Goal: Communication & Community: Share content

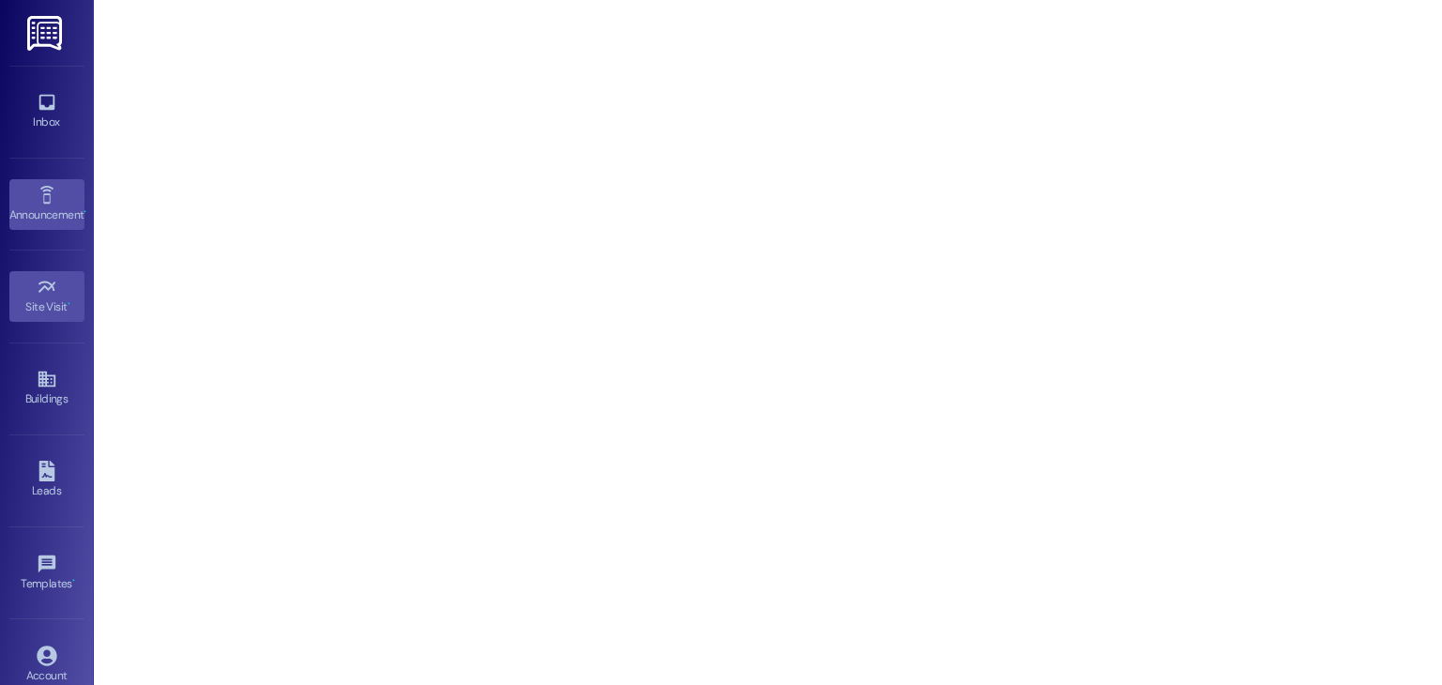
click at [19, 215] on div "Announcement •" at bounding box center [47, 215] width 94 height 19
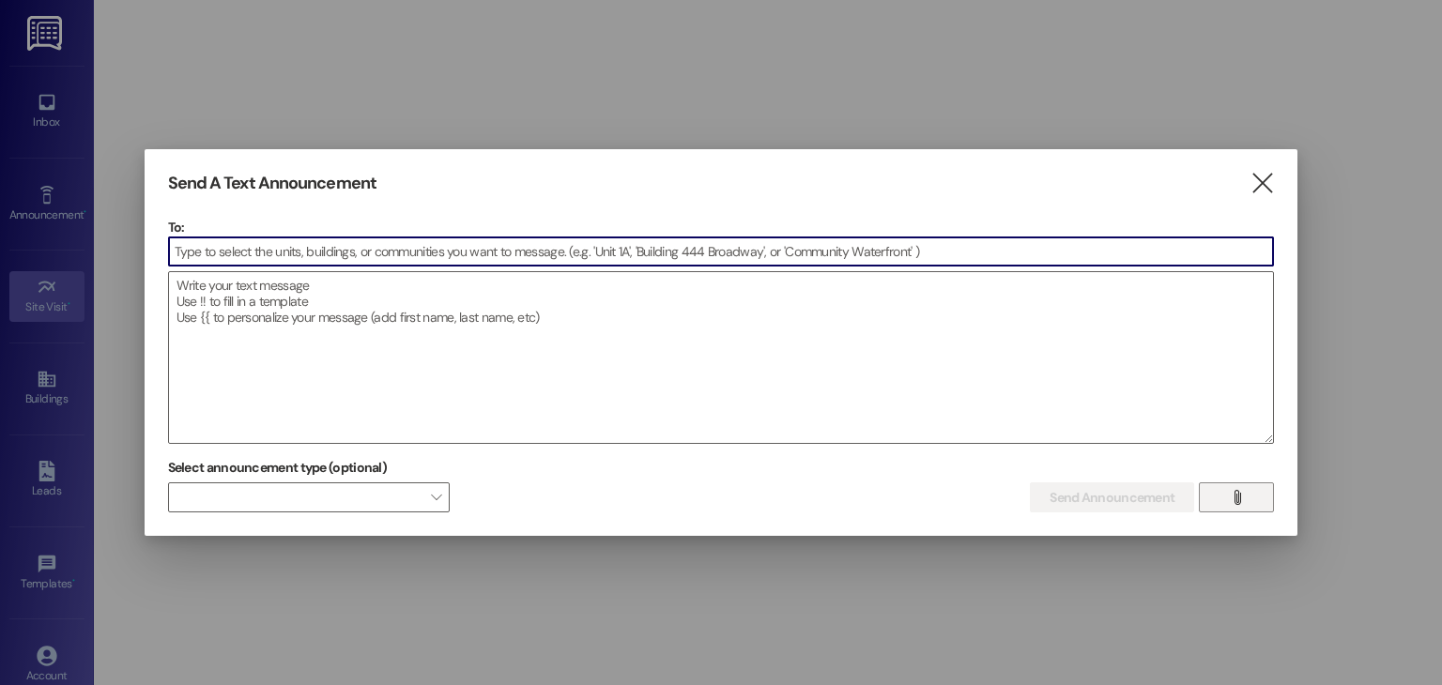
click at [1250, 492] on button "" at bounding box center [1236, 498] width 75 height 30
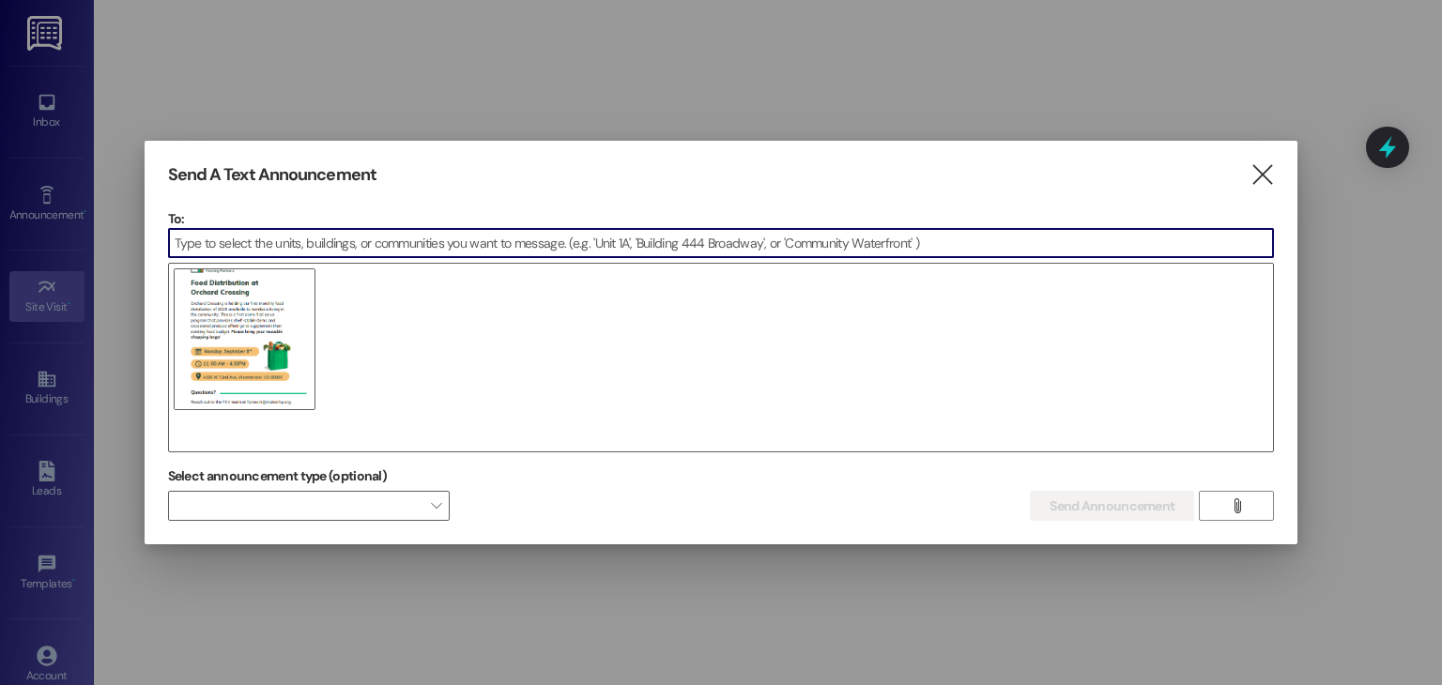
click at [353, 245] on input at bounding box center [721, 243] width 1105 height 28
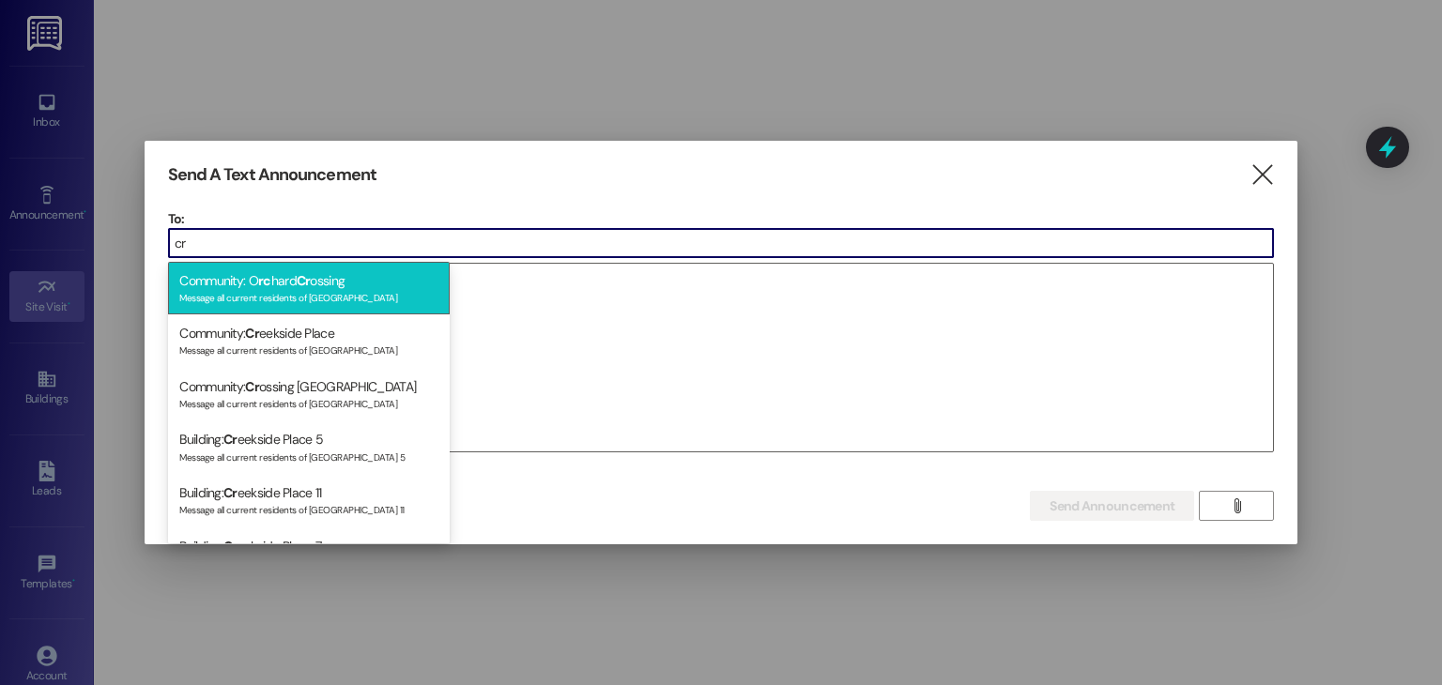
type input "cr"
click at [345, 280] on div "Community: O rc hard [PERSON_NAME] Message all current residents of [GEOGRAPHIC…" at bounding box center [309, 289] width 282 height 54
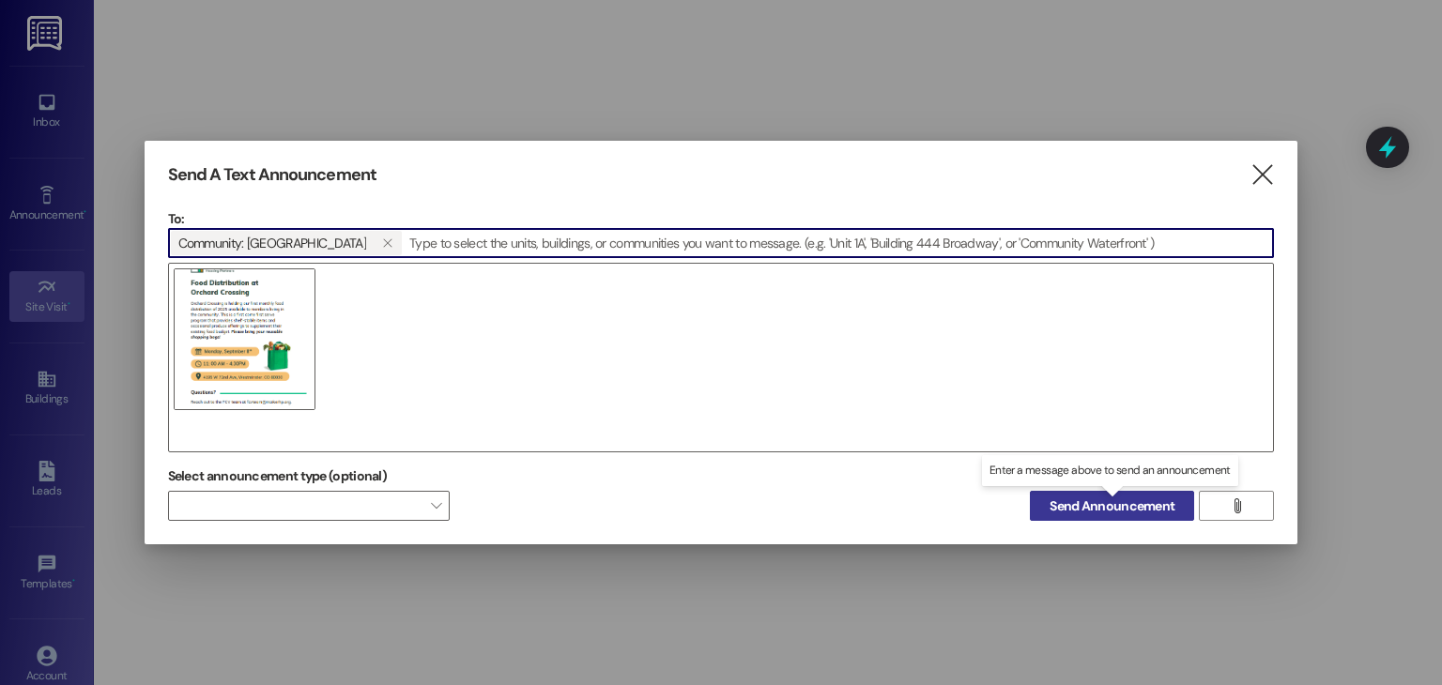
click at [1089, 512] on span "Send Announcement" at bounding box center [1112, 507] width 125 height 20
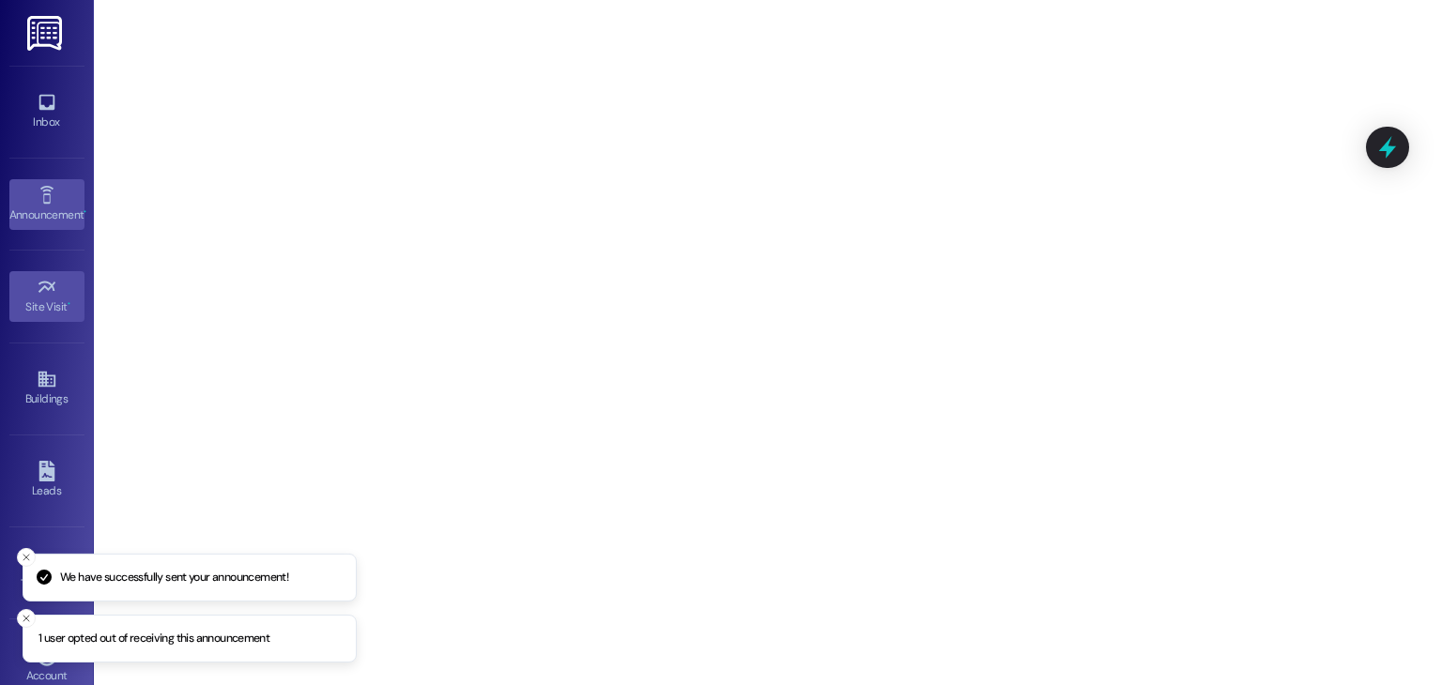
click at [29, 194] on link "Announcement •" at bounding box center [46, 204] width 75 height 51
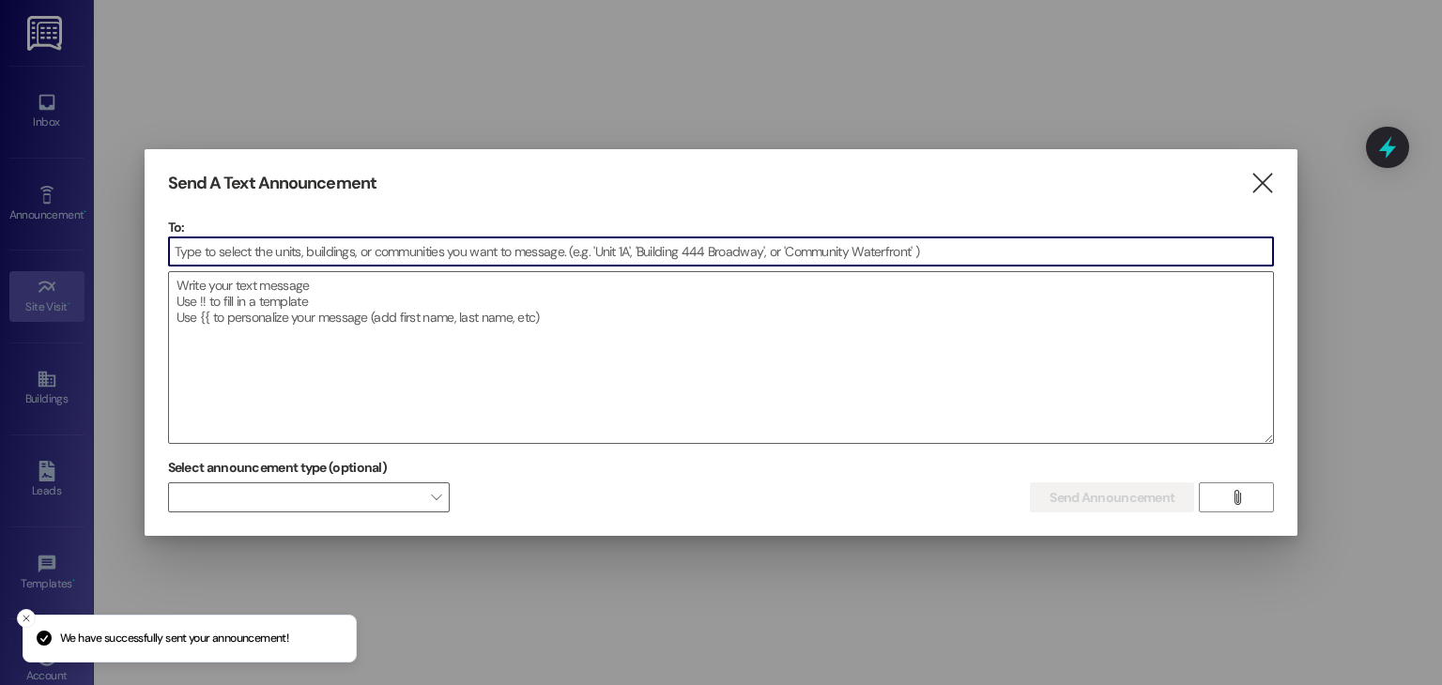
click at [287, 260] on input at bounding box center [721, 252] width 1105 height 28
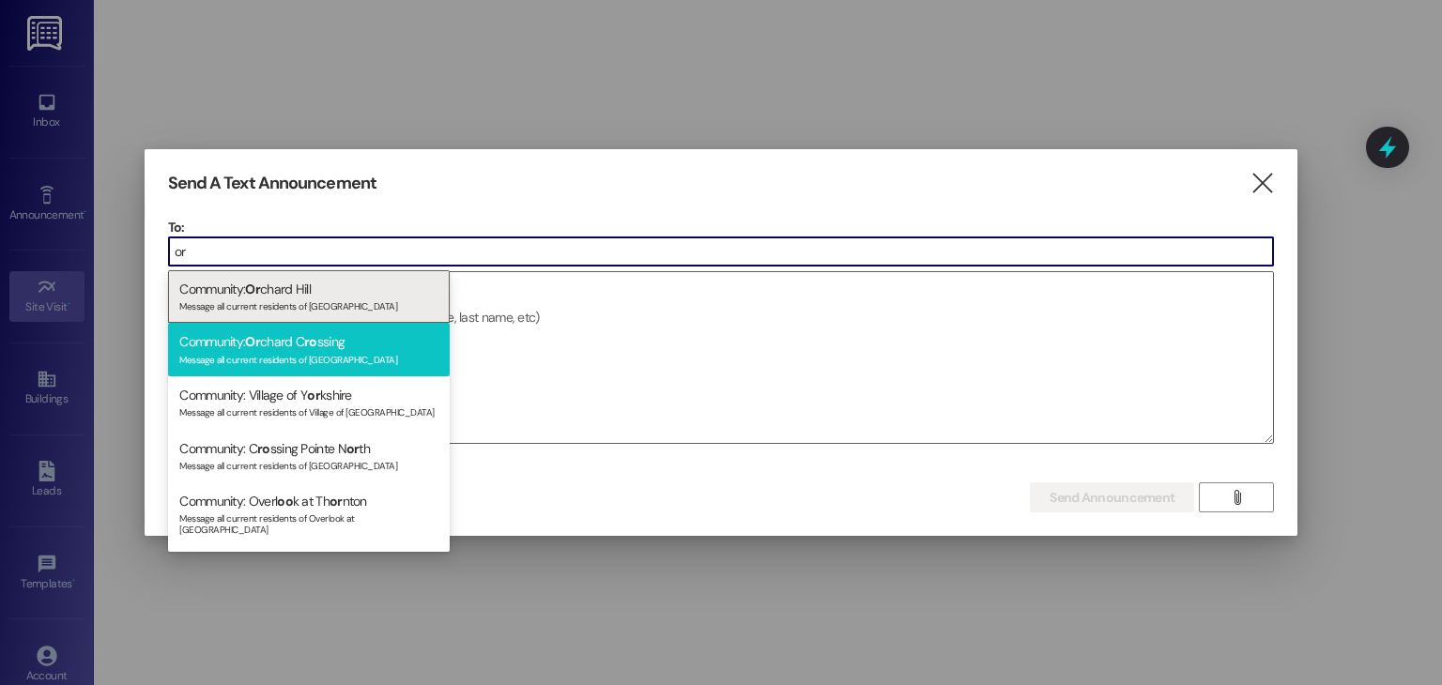
type input "or"
click at [323, 332] on div "Community: Or chard C ro ssing Message all current residents of [GEOGRAPHIC_DAT…" at bounding box center [309, 350] width 282 height 54
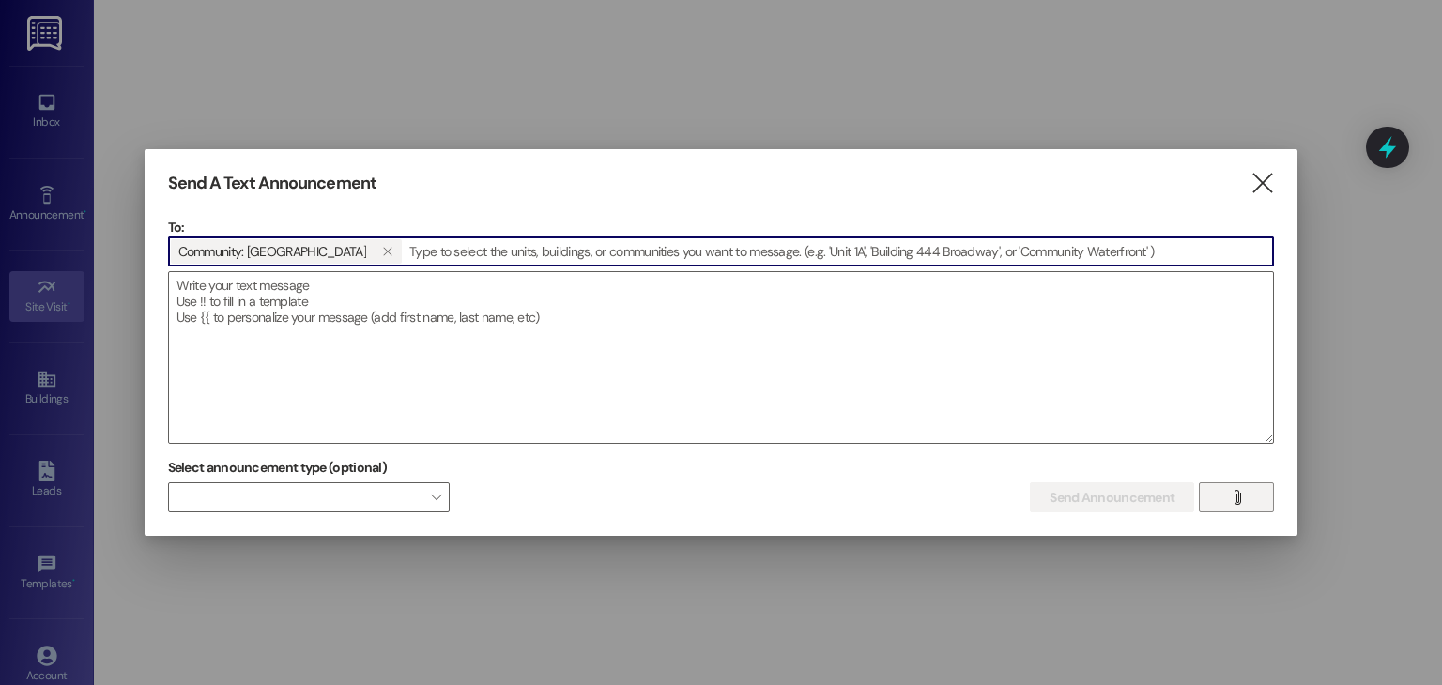
click at [1261, 486] on button "" at bounding box center [1236, 498] width 75 height 30
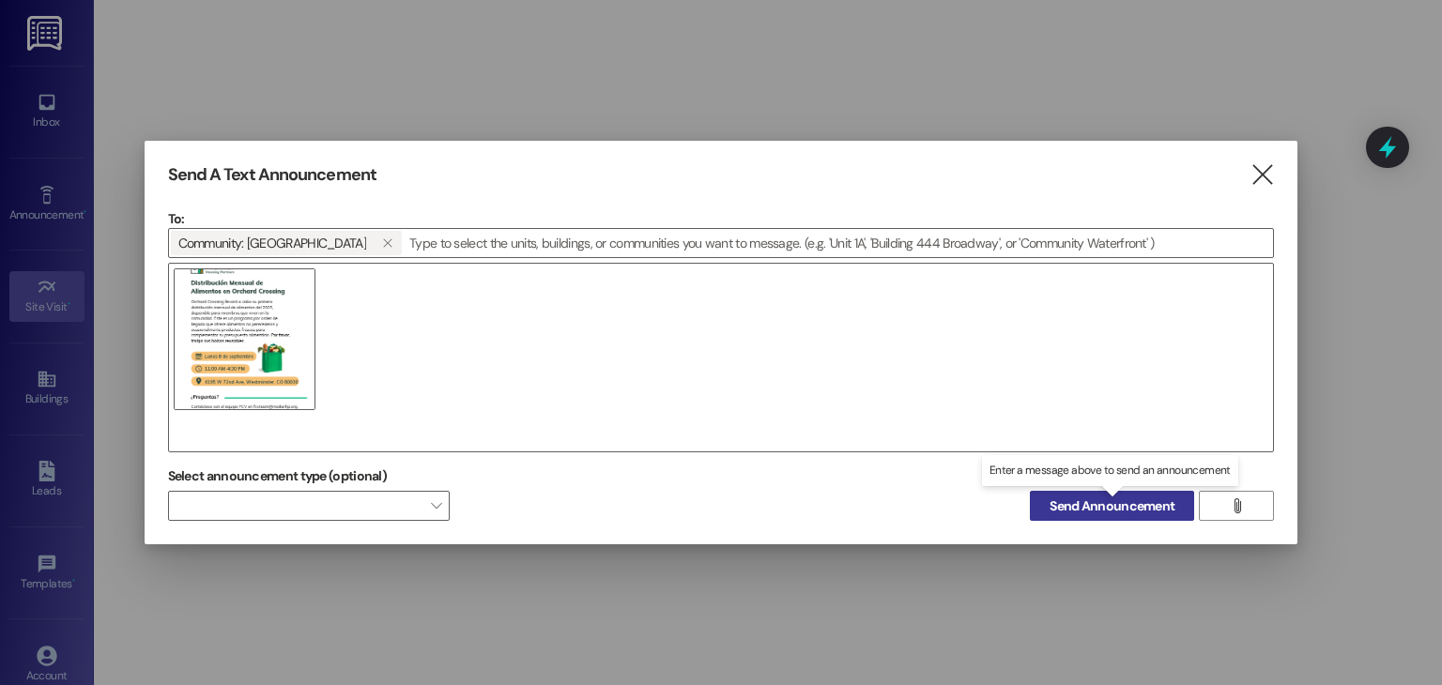
click at [1091, 512] on span "Send Announcement" at bounding box center [1112, 507] width 125 height 20
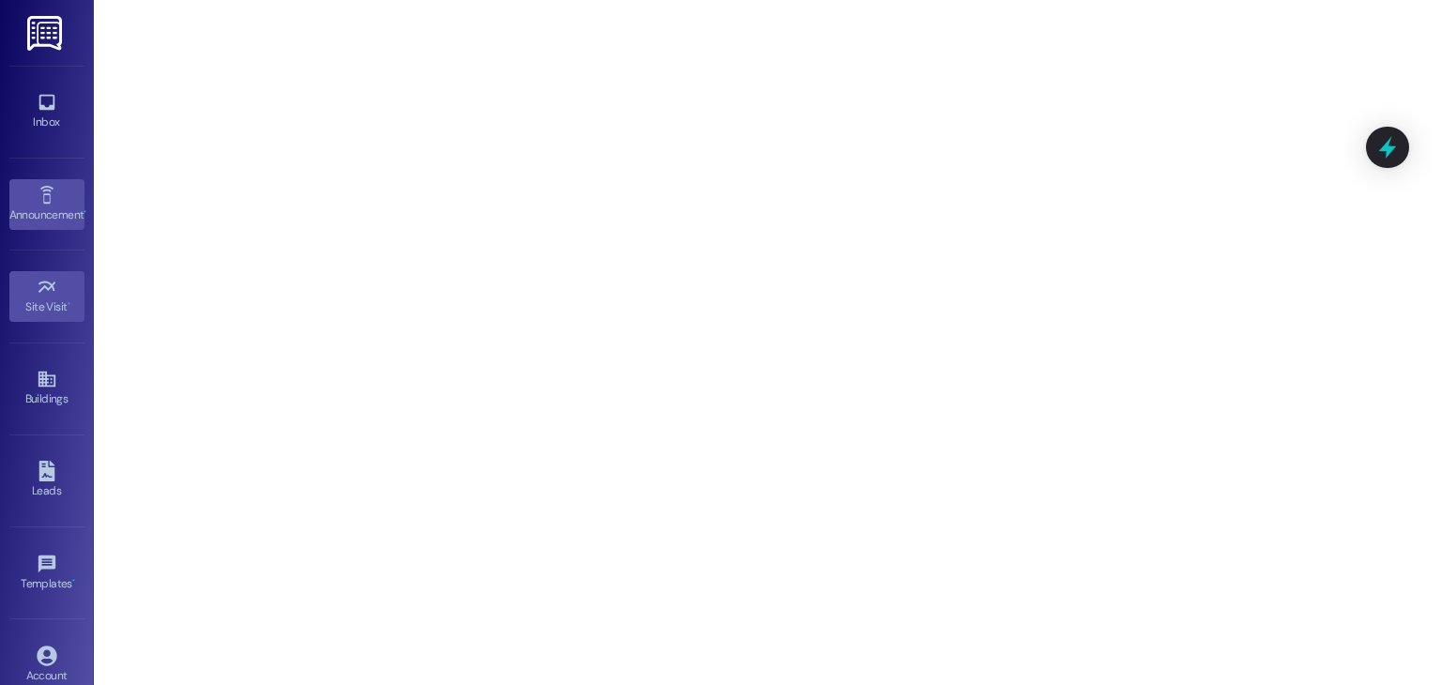
click at [44, 215] on div "Announcement •" at bounding box center [47, 215] width 94 height 19
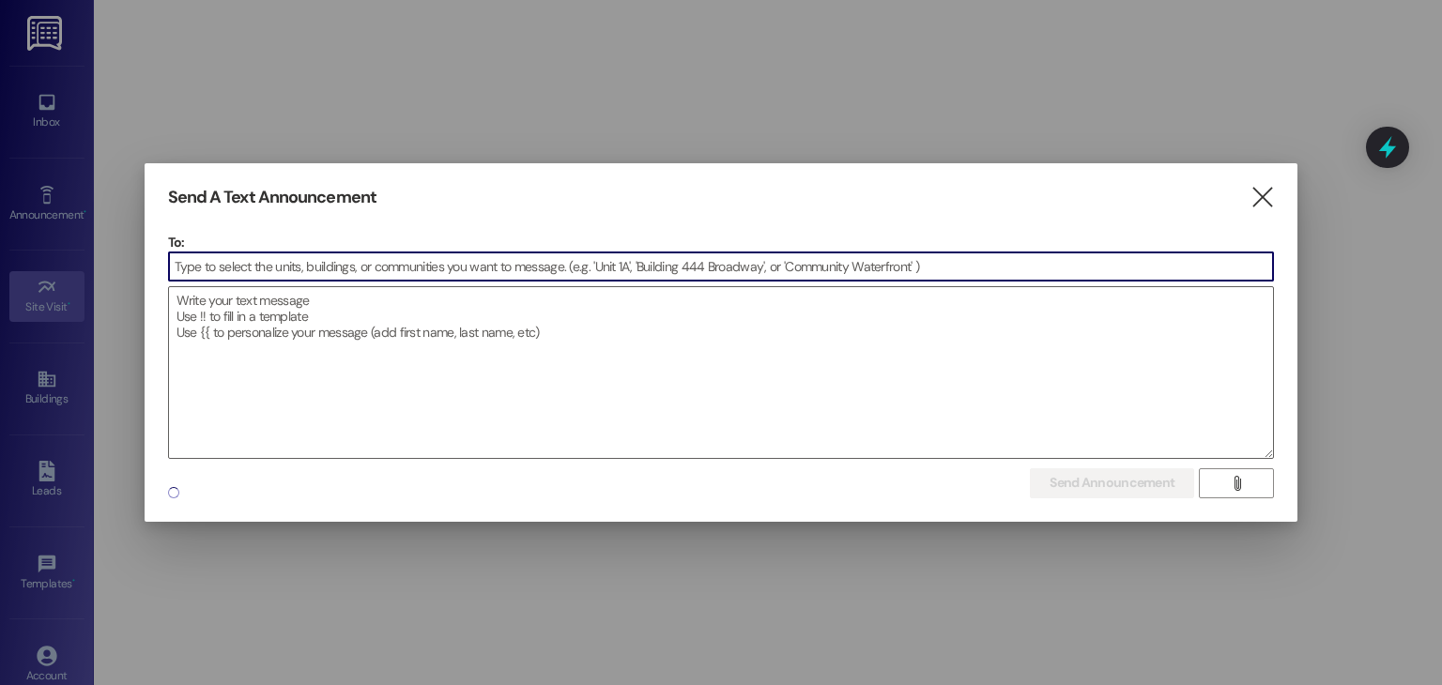
click at [406, 260] on input at bounding box center [721, 267] width 1105 height 28
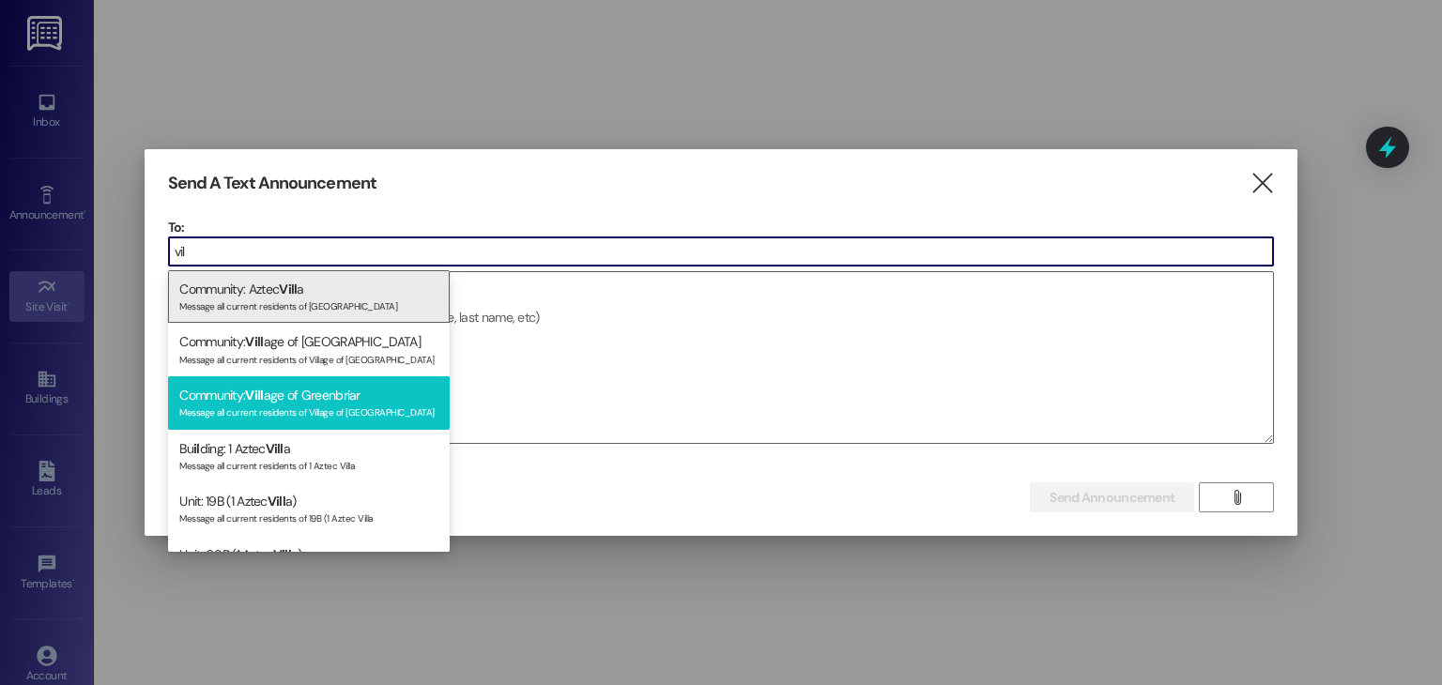
type input "vil"
click at [337, 405] on div "Message all current residents of Village of [GEOGRAPHIC_DATA]" at bounding box center [308, 411] width 259 height 16
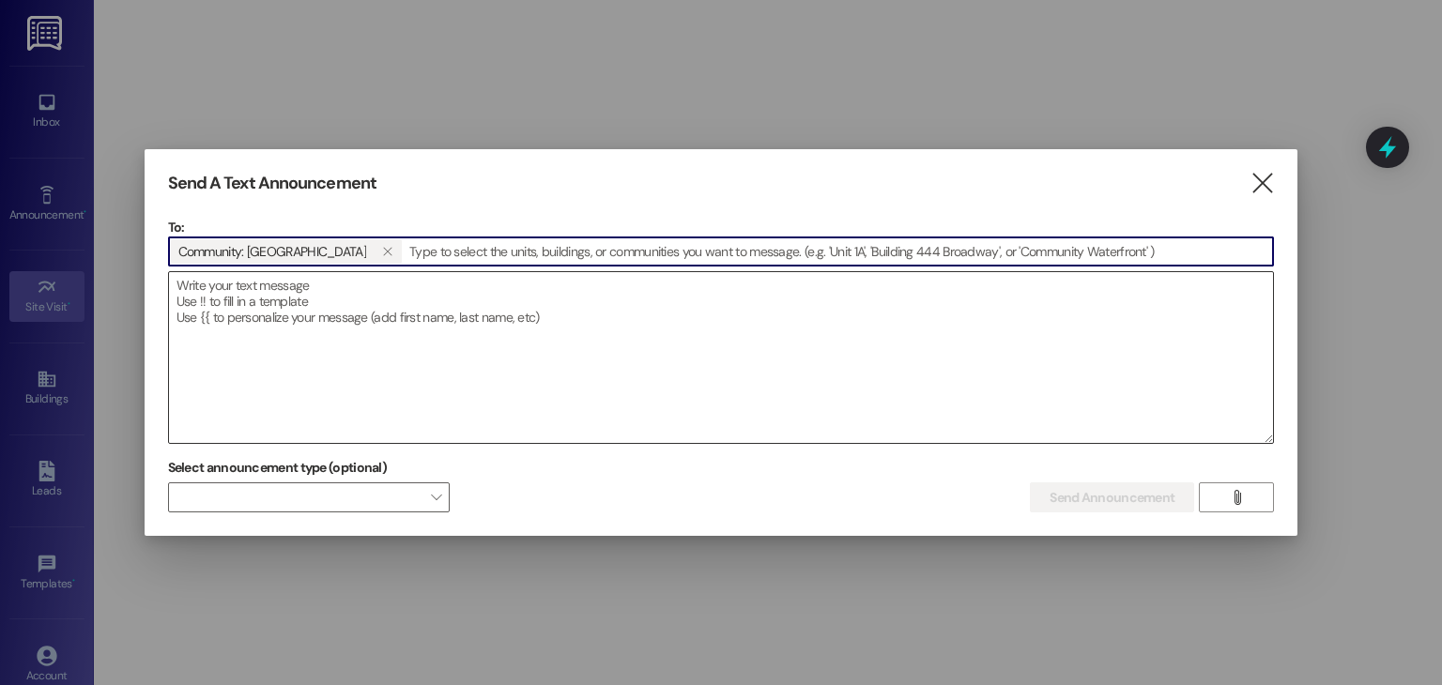
click at [1112, 380] on textarea at bounding box center [721, 357] width 1105 height 171
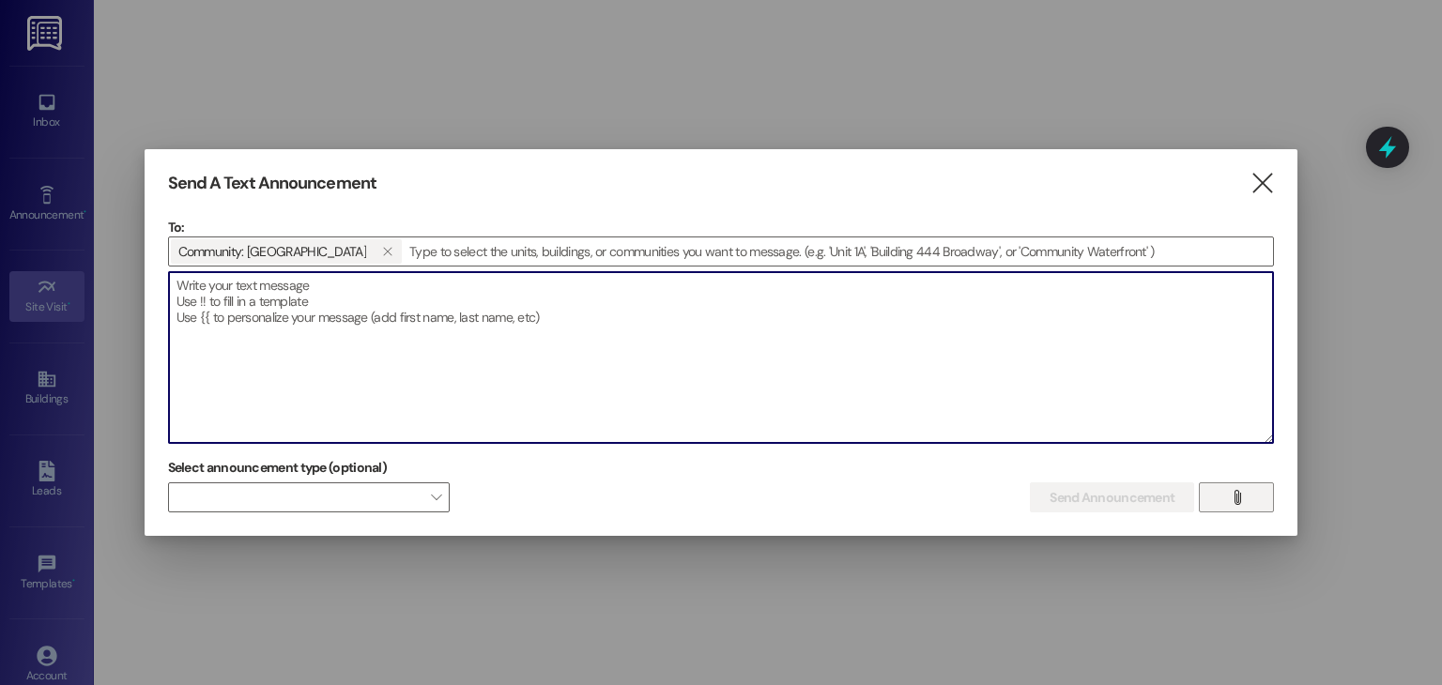
click at [1261, 501] on button "" at bounding box center [1236, 498] width 75 height 30
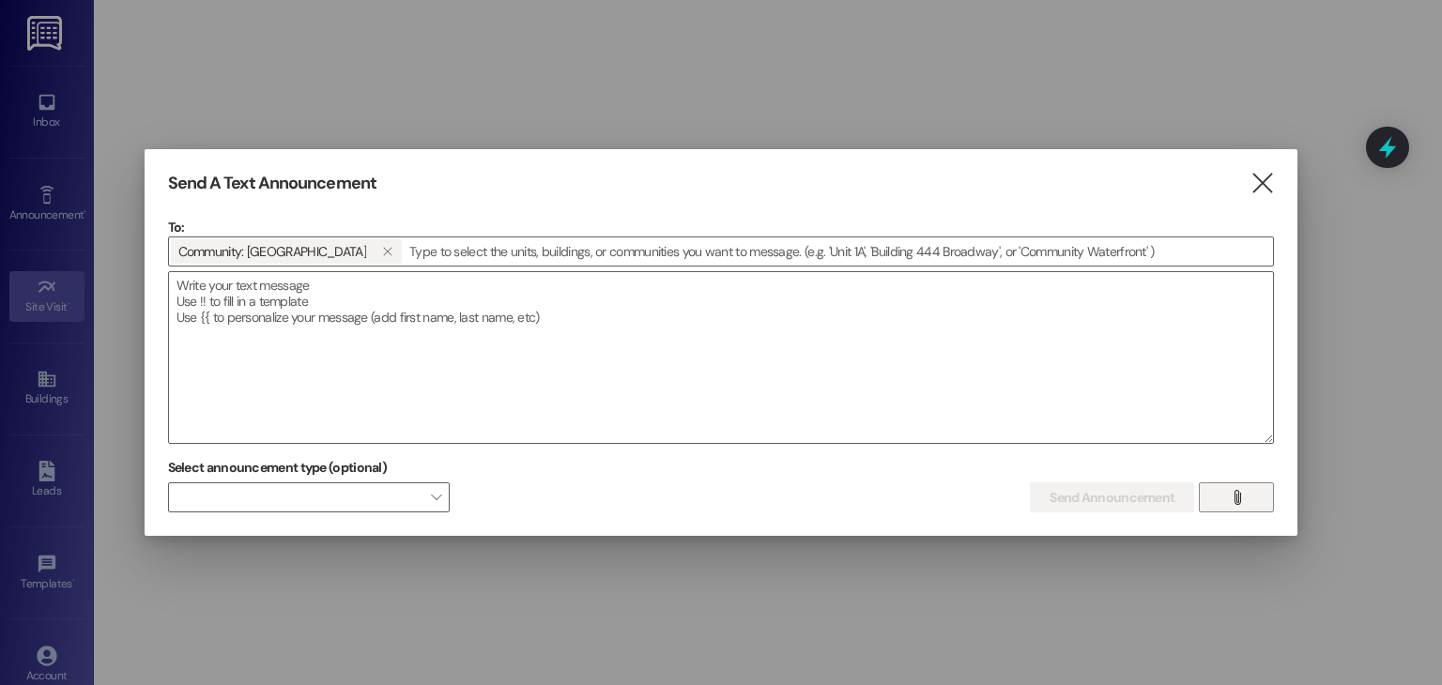
click at [1246, 504] on span "" at bounding box center [1237, 497] width 22 height 28
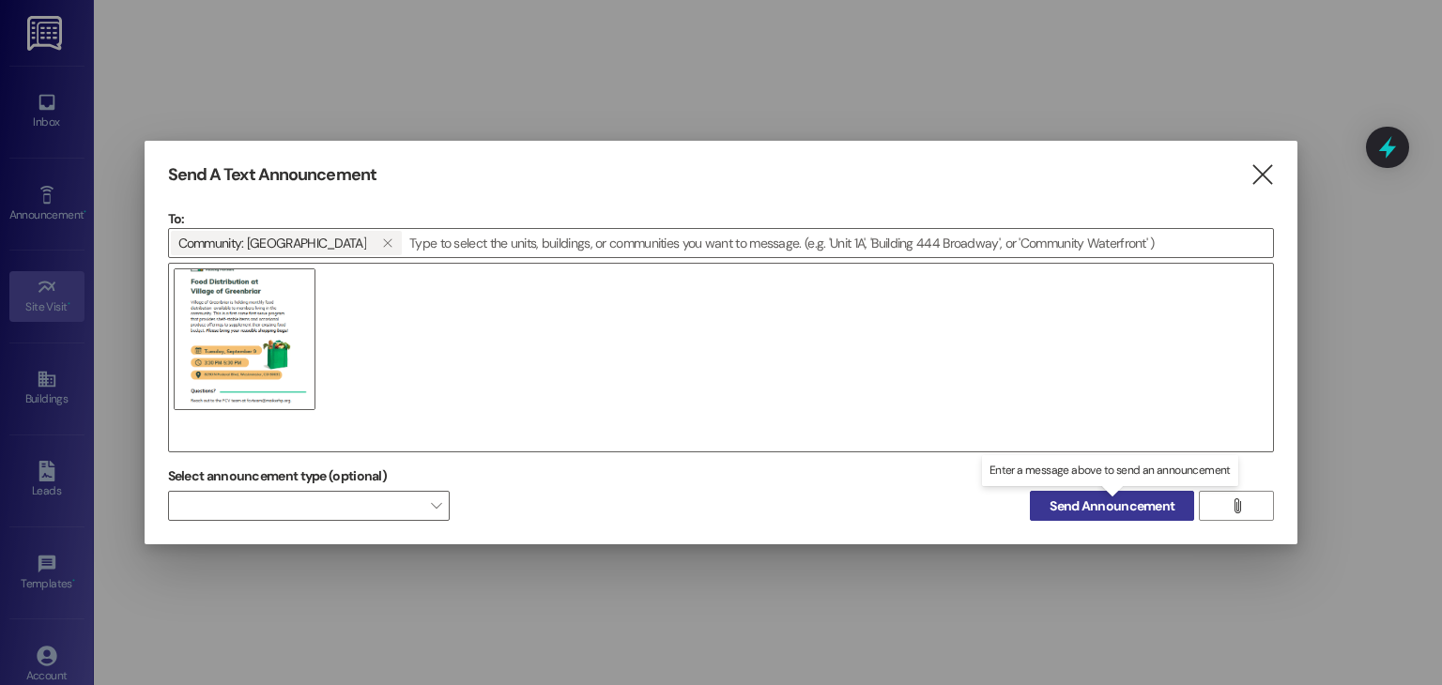
click at [1118, 511] on span "Send Announcement" at bounding box center [1112, 507] width 125 height 20
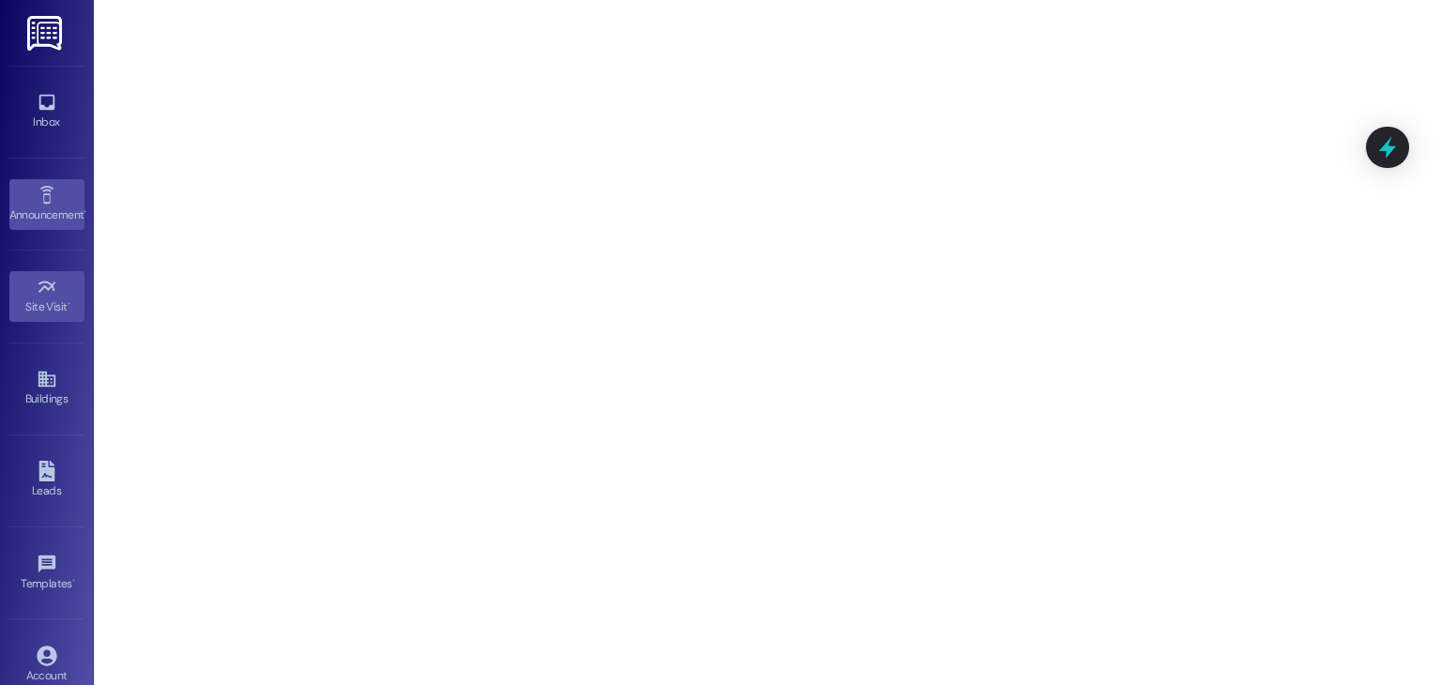
click at [26, 222] on div "Announcement •" at bounding box center [47, 215] width 94 height 19
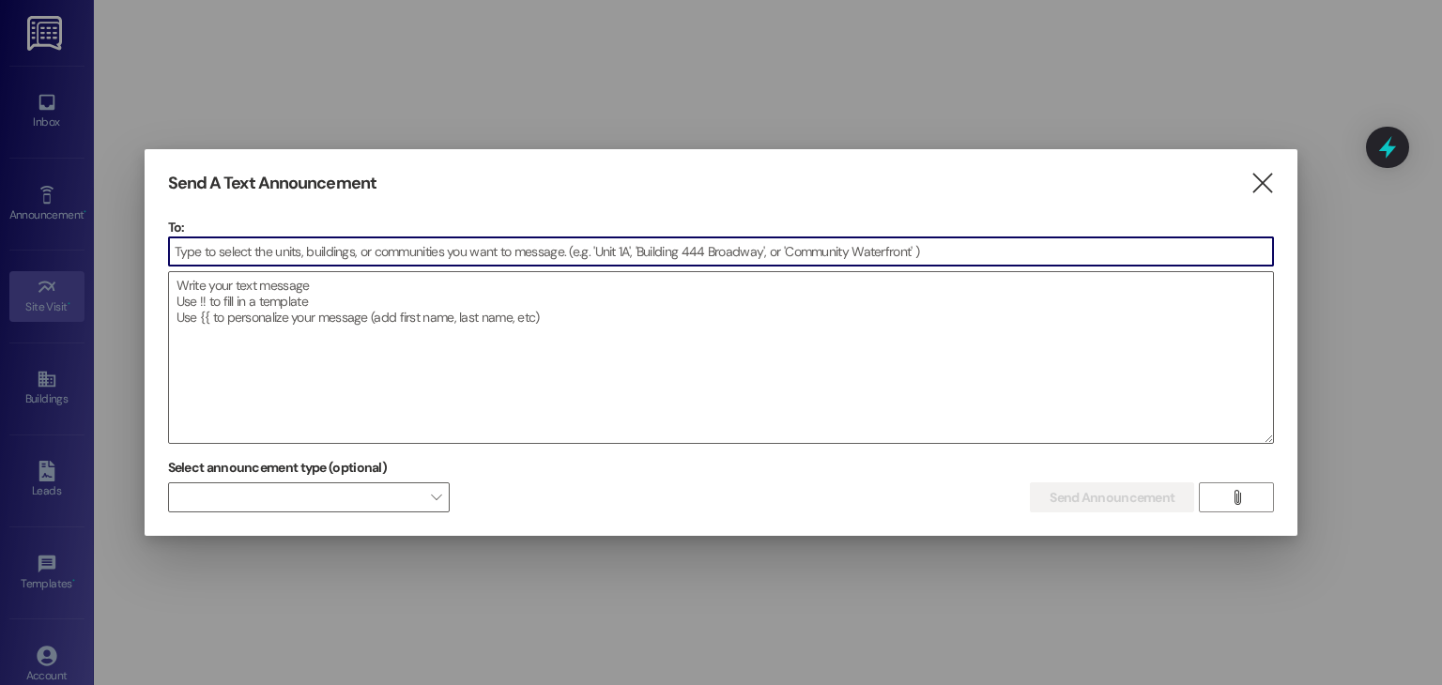
click at [411, 247] on input at bounding box center [721, 252] width 1105 height 28
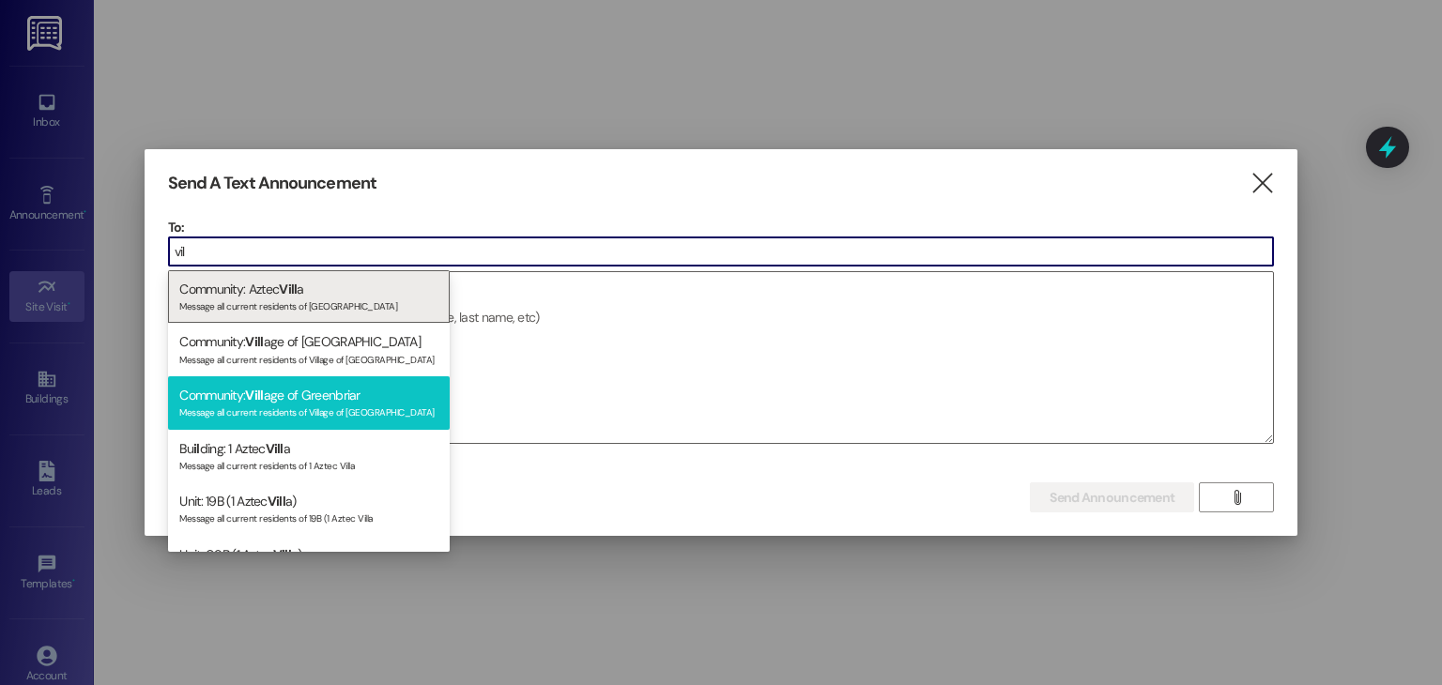
type input "vil"
click at [366, 381] on div "Community: Vill age of Greenbriar Message all current residents of Village of […" at bounding box center [309, 403] width 282 height 54
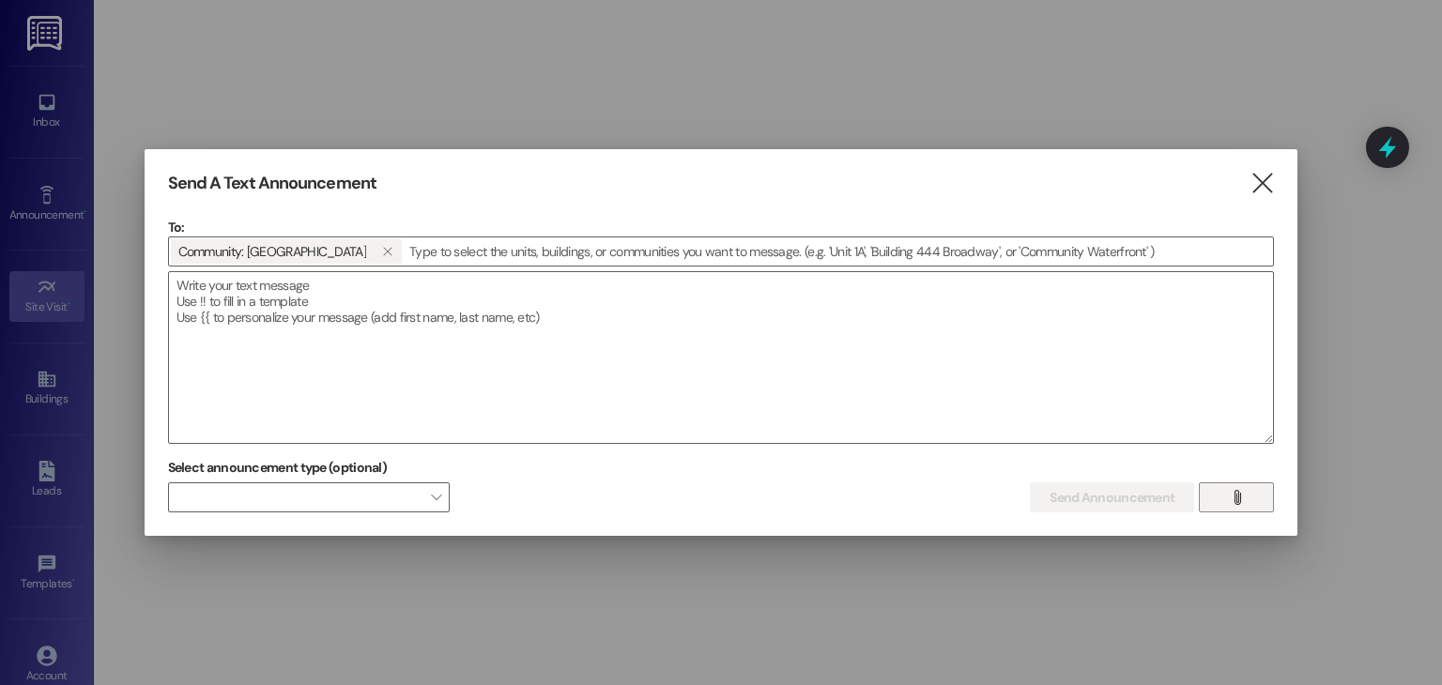
click at [1230, 499] on icon "" at bounding box center [1237, 497] width 14 height 15
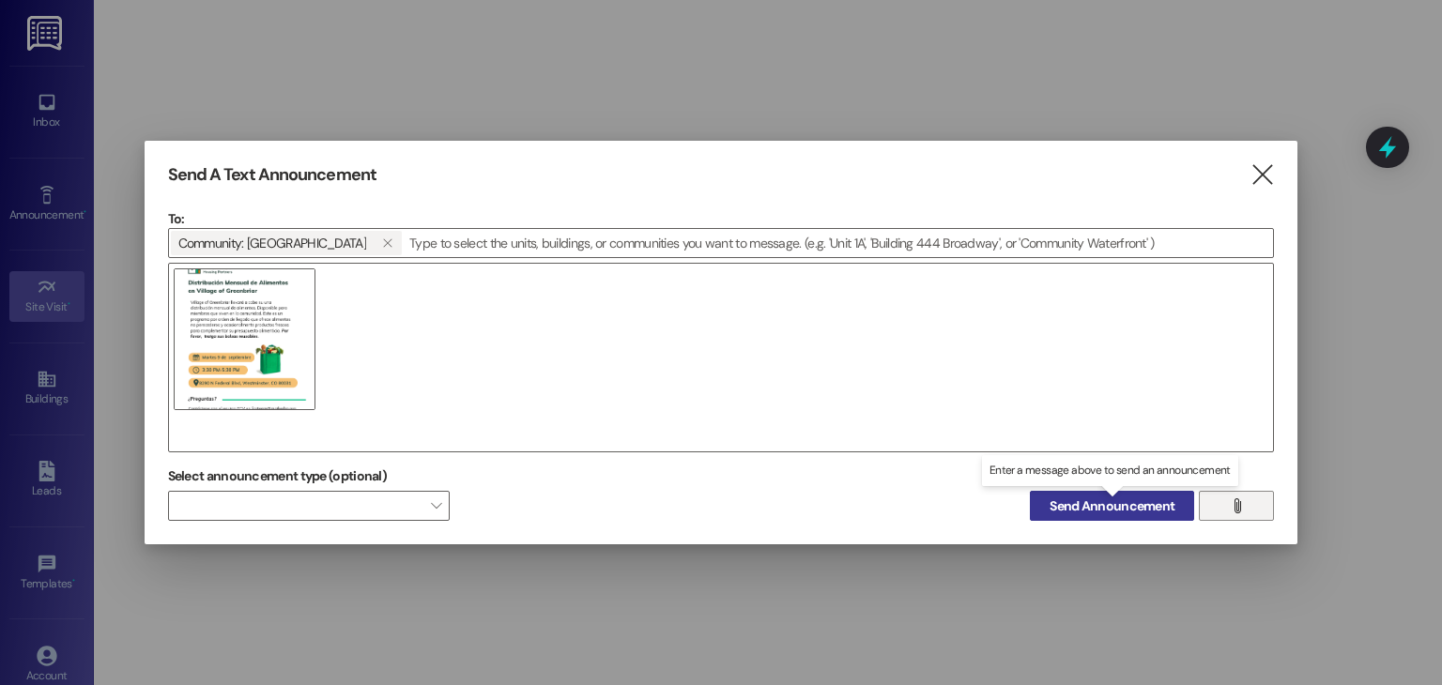
click at [1170, 508] on span "Send Announcement" at bounding box center [1112, 507] width 125 height 20
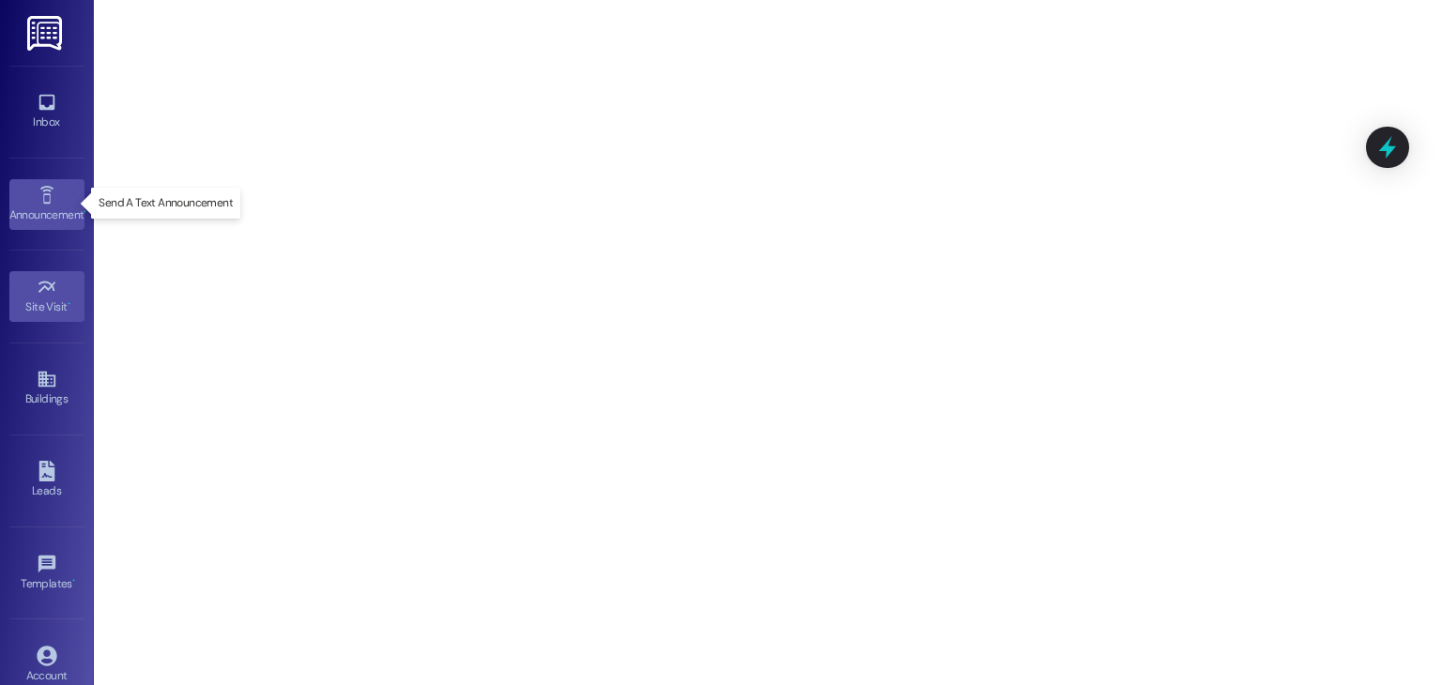
click at [84, 215] on span "•" at bounding box center [85, 212] width 3 height 13
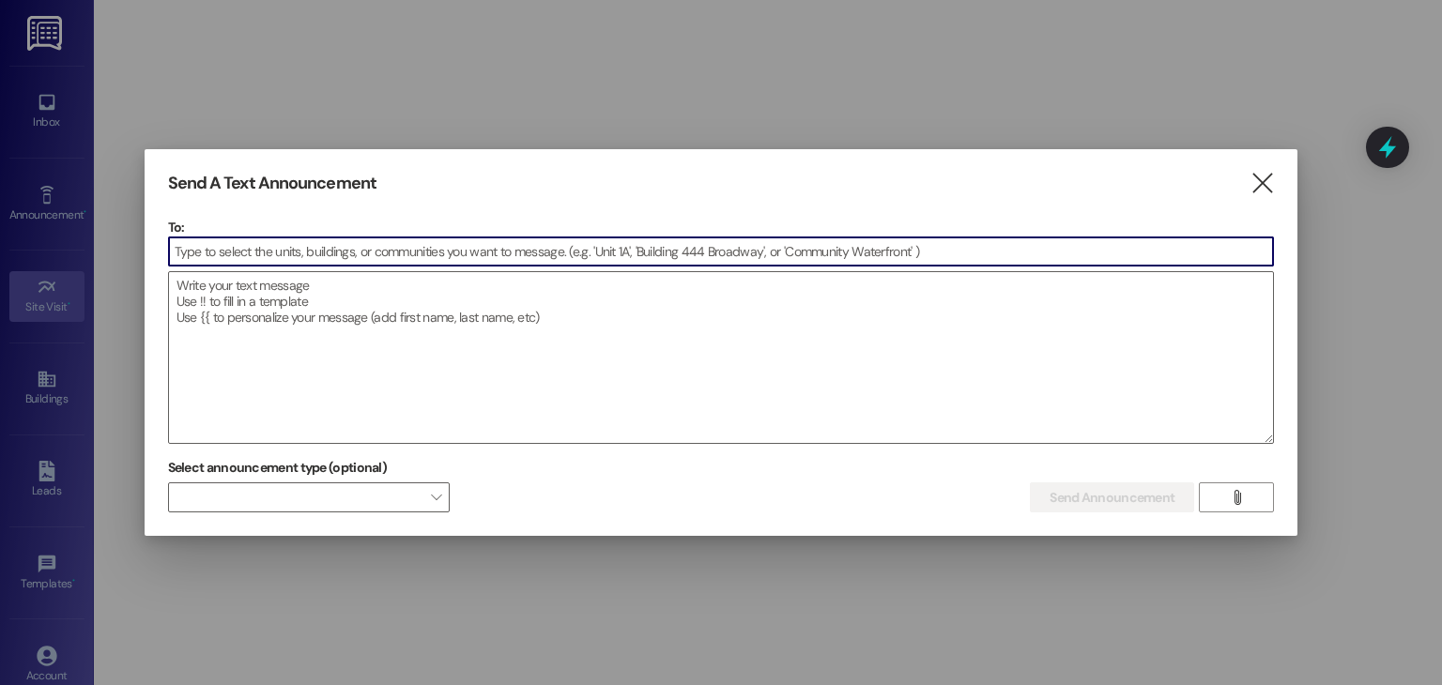
click at [353, 244] on input at bounding box center [721, 252] width 1105 height 28
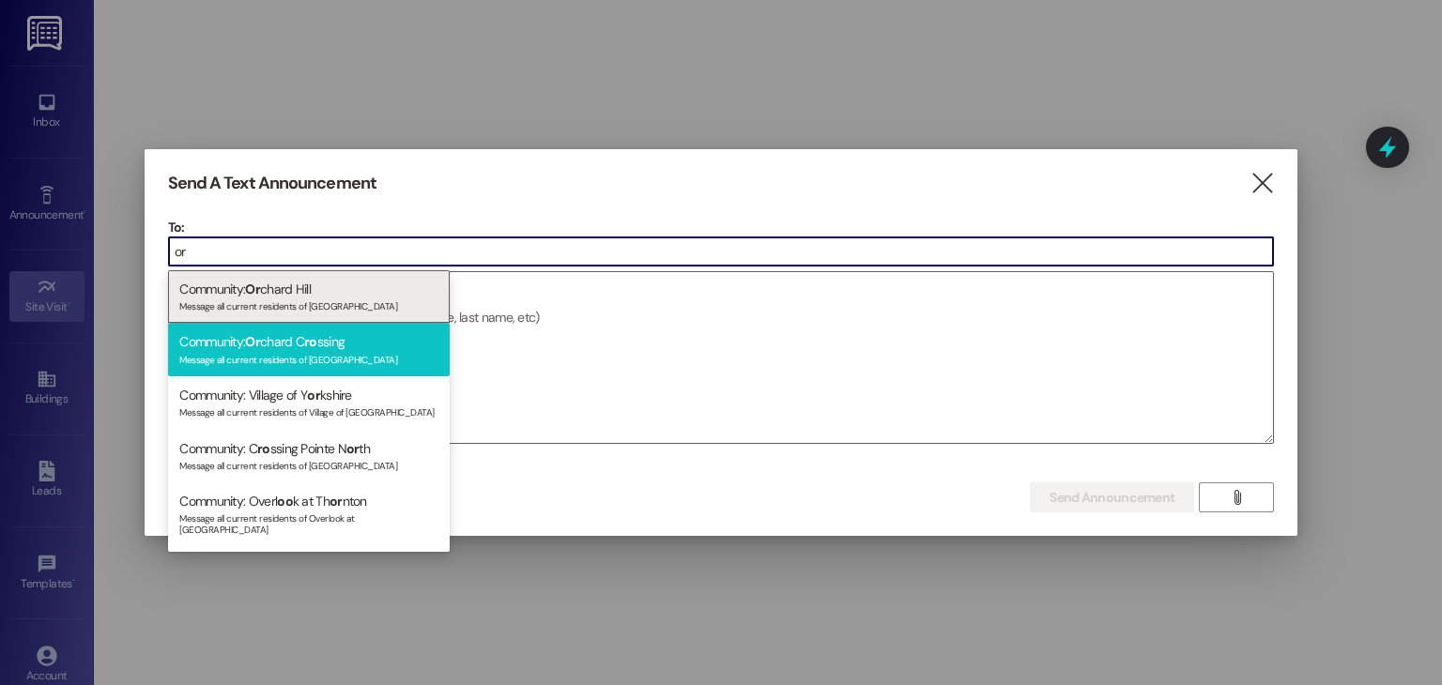
type input "or"
click at [367, 339] on div "Community: Or chard C ro ssing Message all current residents of [GEOGRAPHIC_DAT…" at bounding box center [309, 350] width 282 height 54
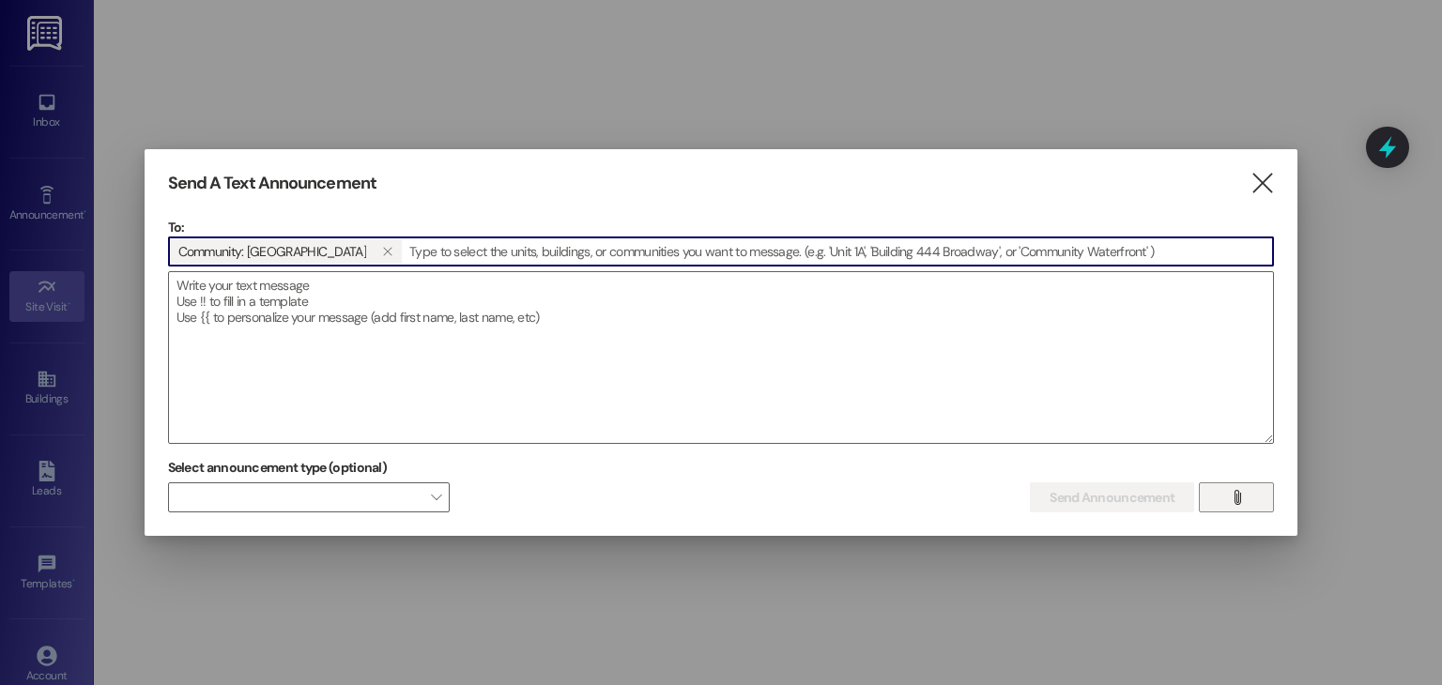
click at [1220, 497] on button "" at bounding box center [1236, 498] width 75 height 30
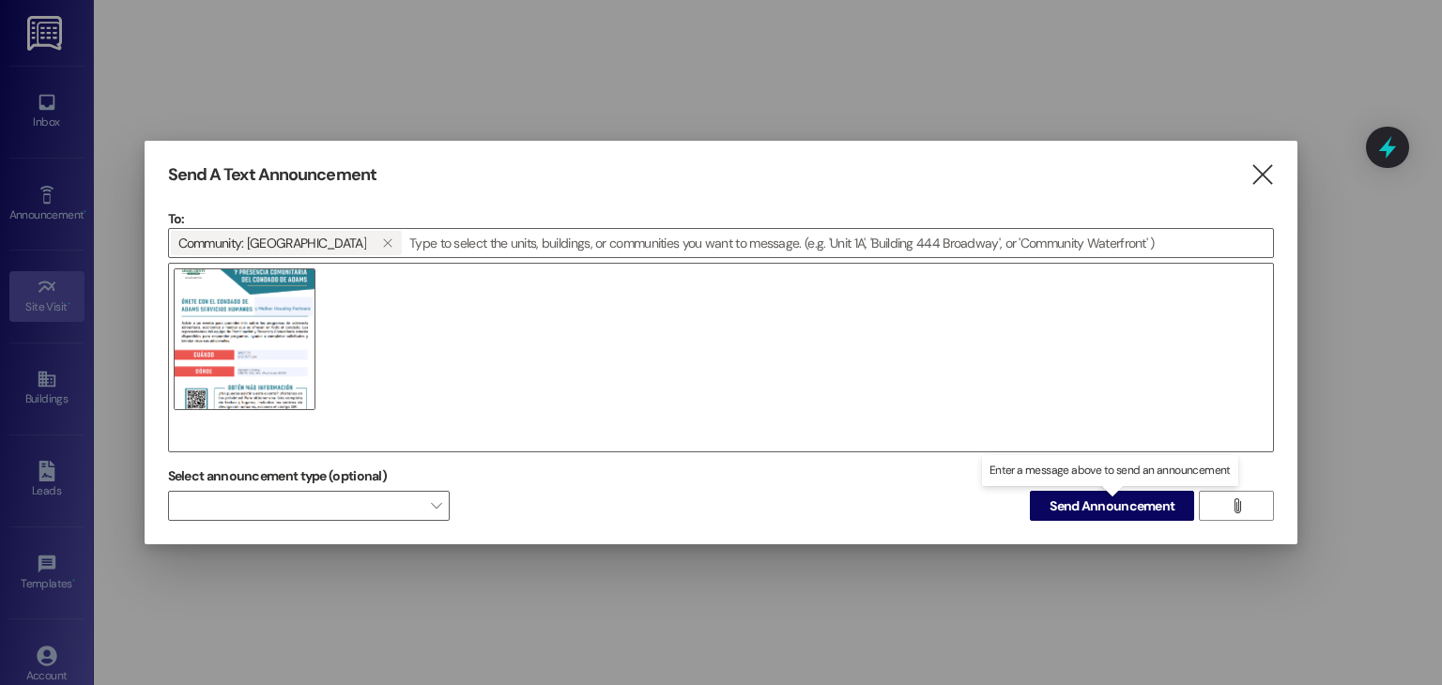
click at [1155, 495] on button "Send Announcement" at bounding box center [1112, 506] width 164 height 30
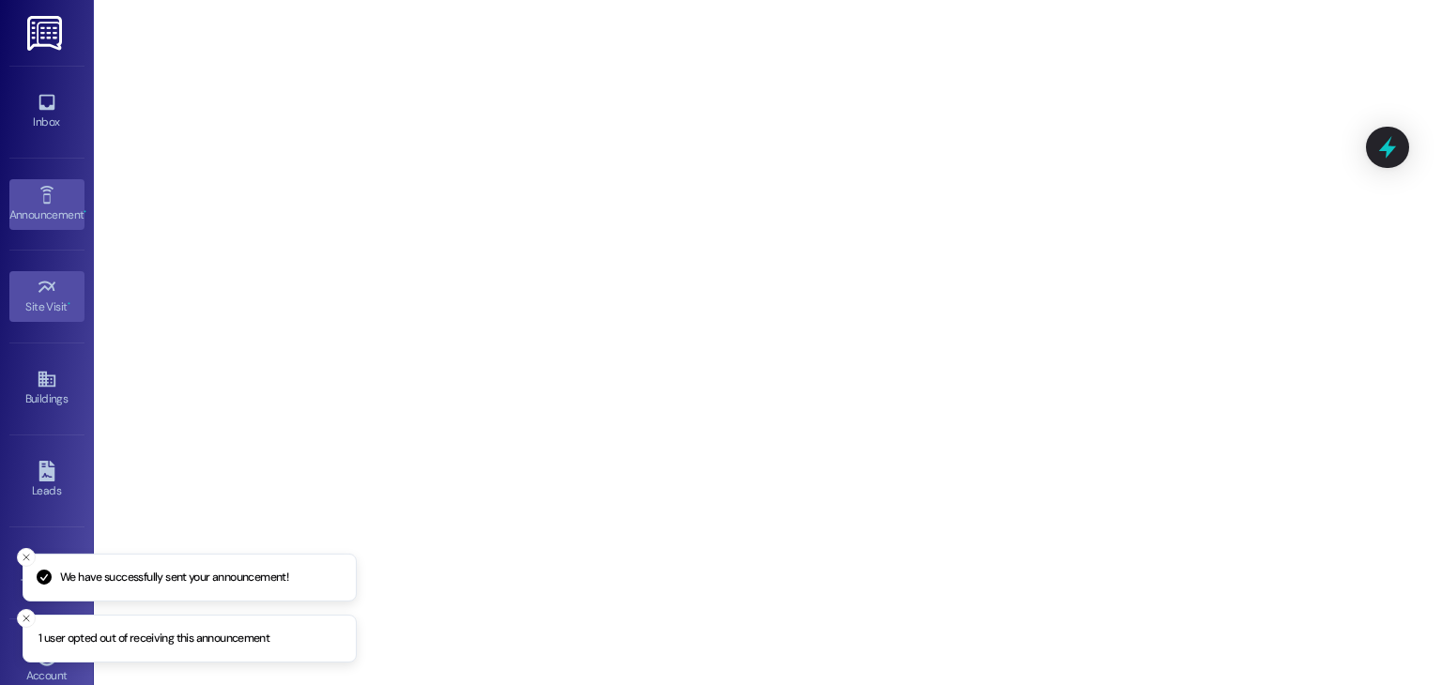
click at [57, 193] on link "Announcement •" at bounding box center [46, 204] width 75 height 51
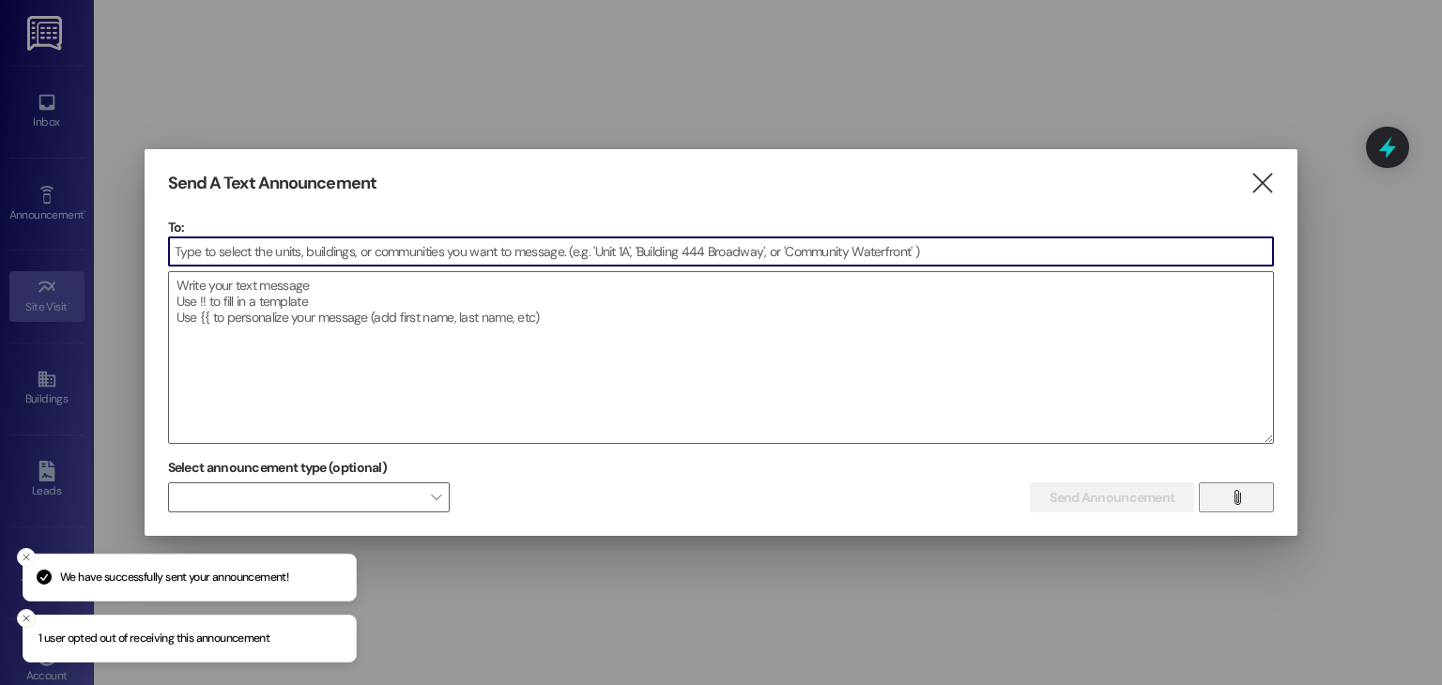
click at [1207, 489] on button "" at bounding box center [1236, 498] width 75 height 30
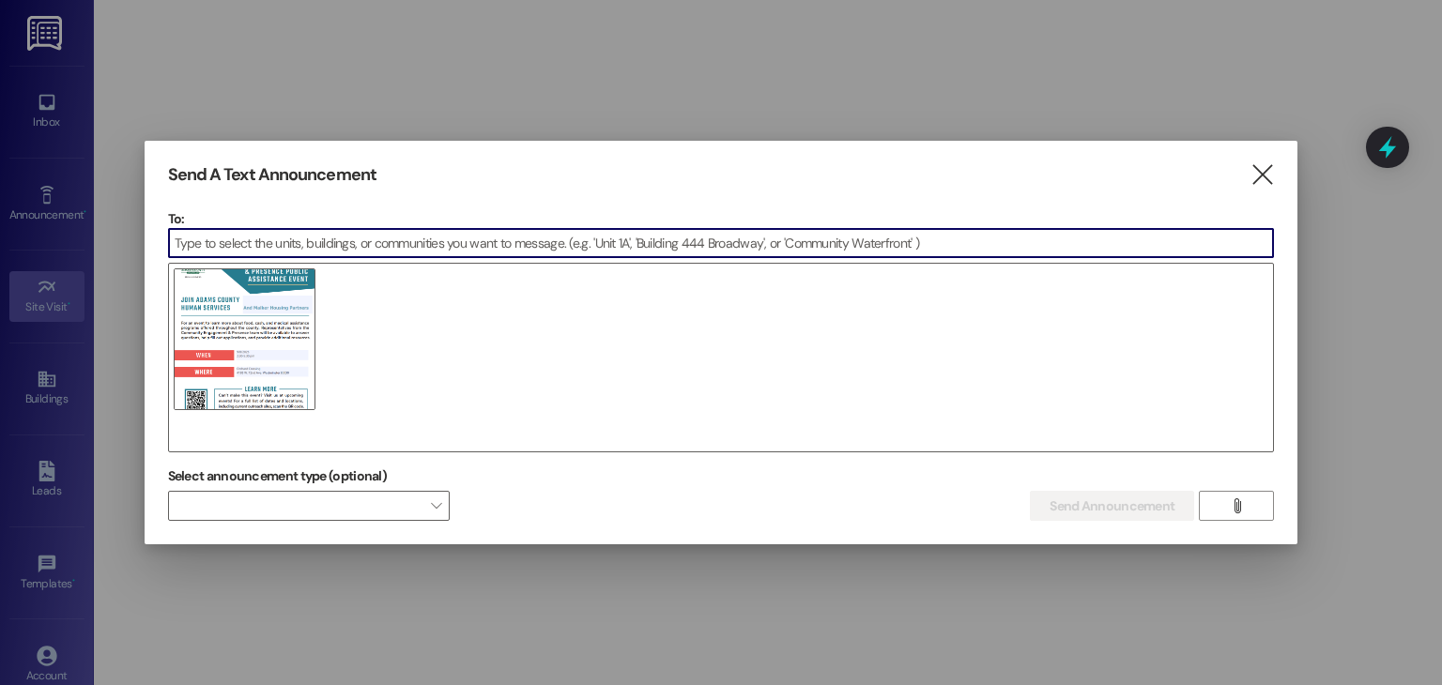
click at [322, 241] on input at bounding box center [721, 243] width 1105 height 28
type input "O"
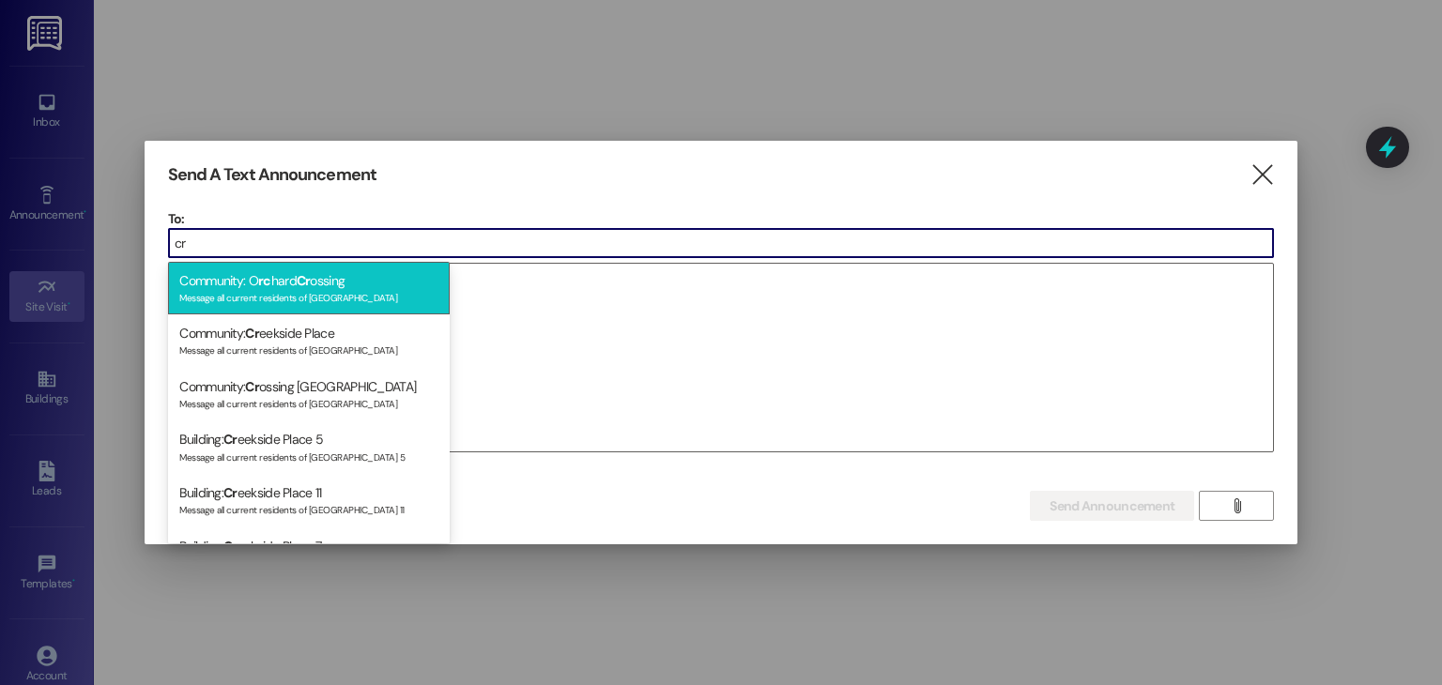
type input "cr"
click at [345, 301] on div "Message all current residents of [GEOGRAPHIC_DATA]" at bounding box center [308, 296] width 259 height 16
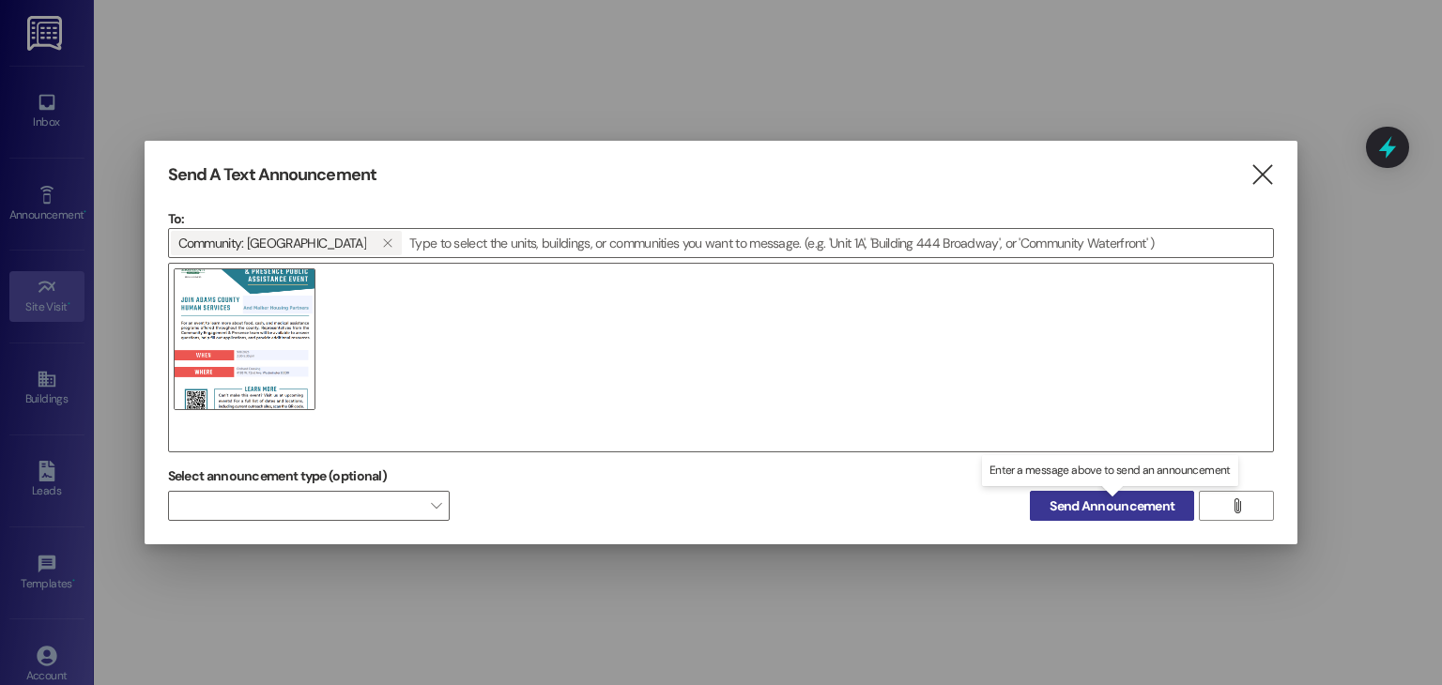
click at [1120, 499] on span "Send Announcement" at bounding box center [1112, 507] width 125 height 20
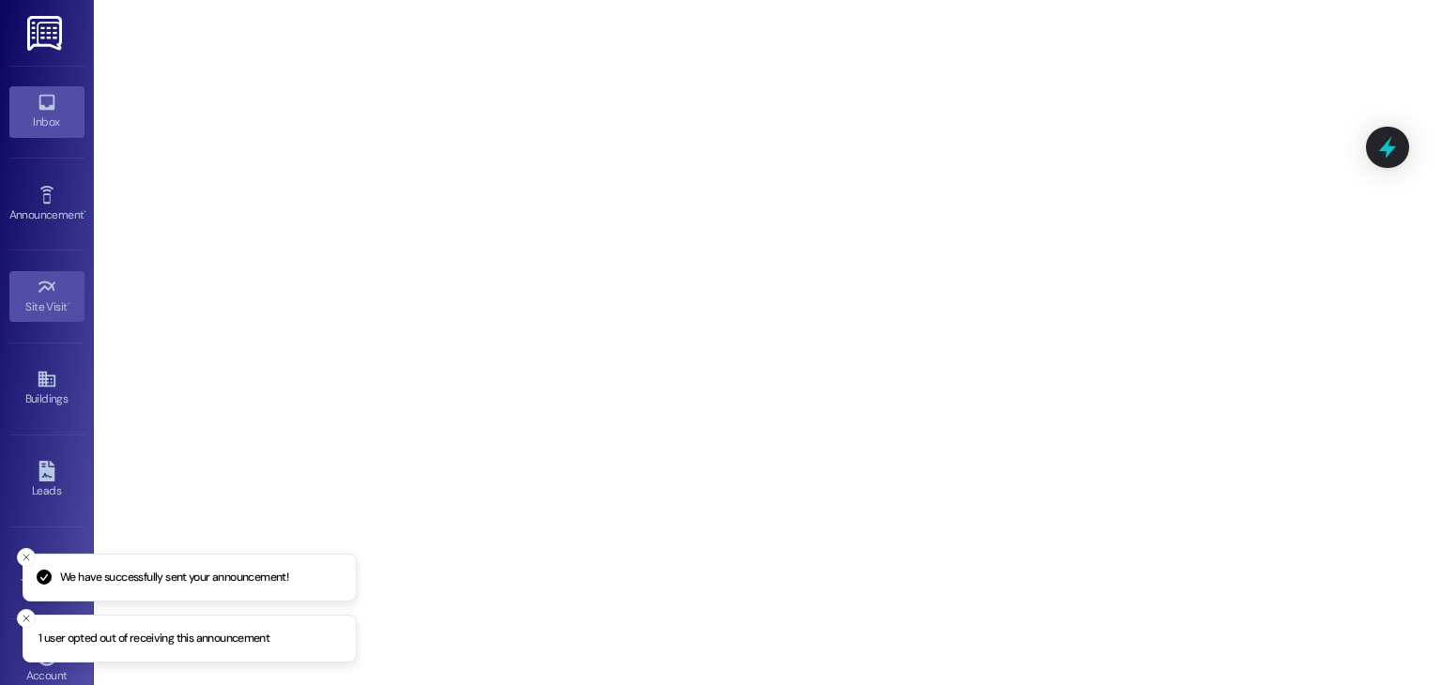
click at [55, 120] on div "Inbox" at bounding box center [47, 122] width 94 height 19
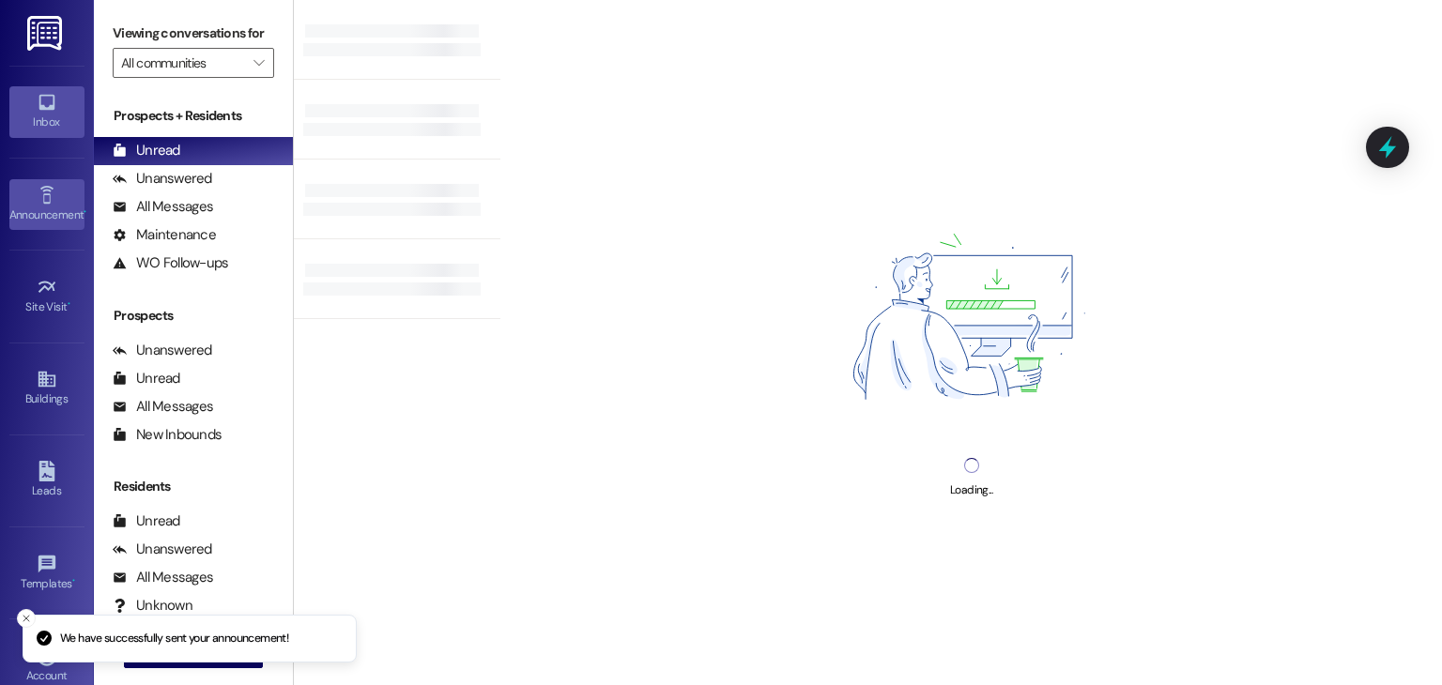
click at [20, 195] on link "Announcement •" at bounding box center [46, 204] width 75 height 51
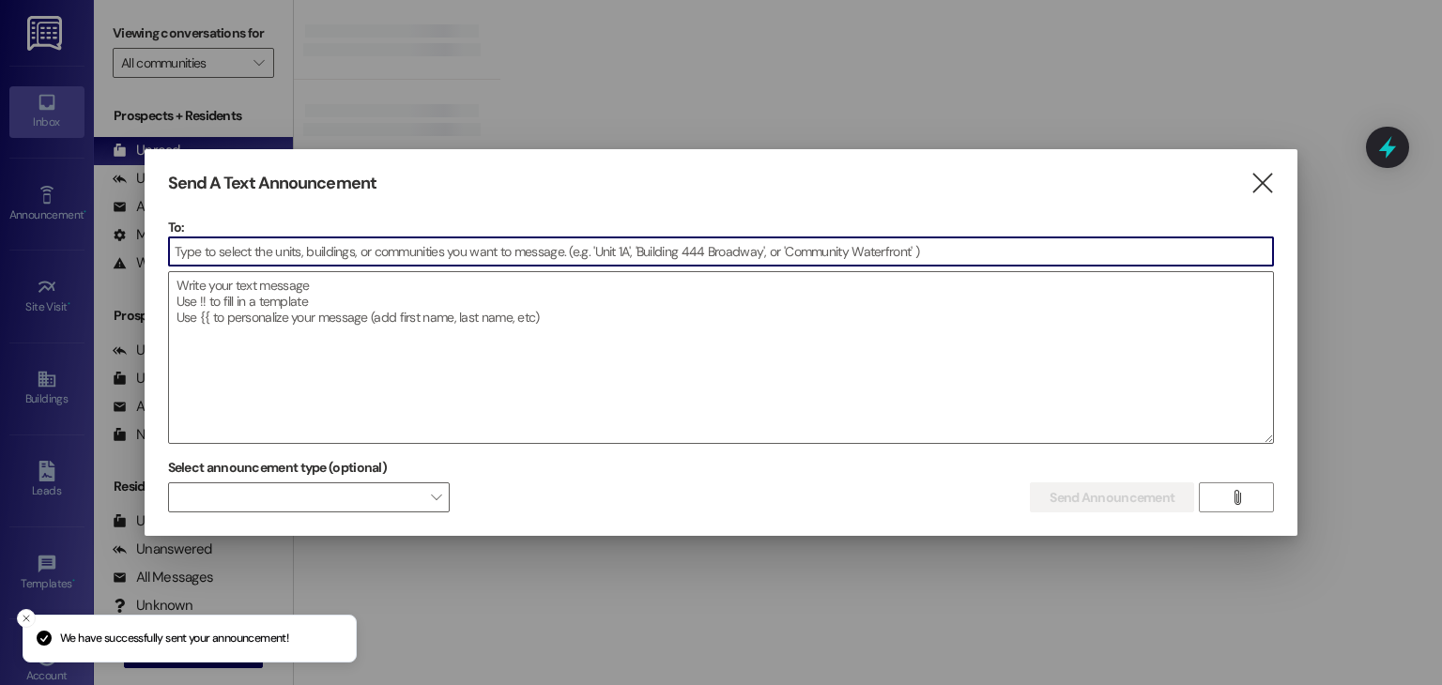
click at [370, 252] on input at bounding box center [721, 252] width 1105 height 28
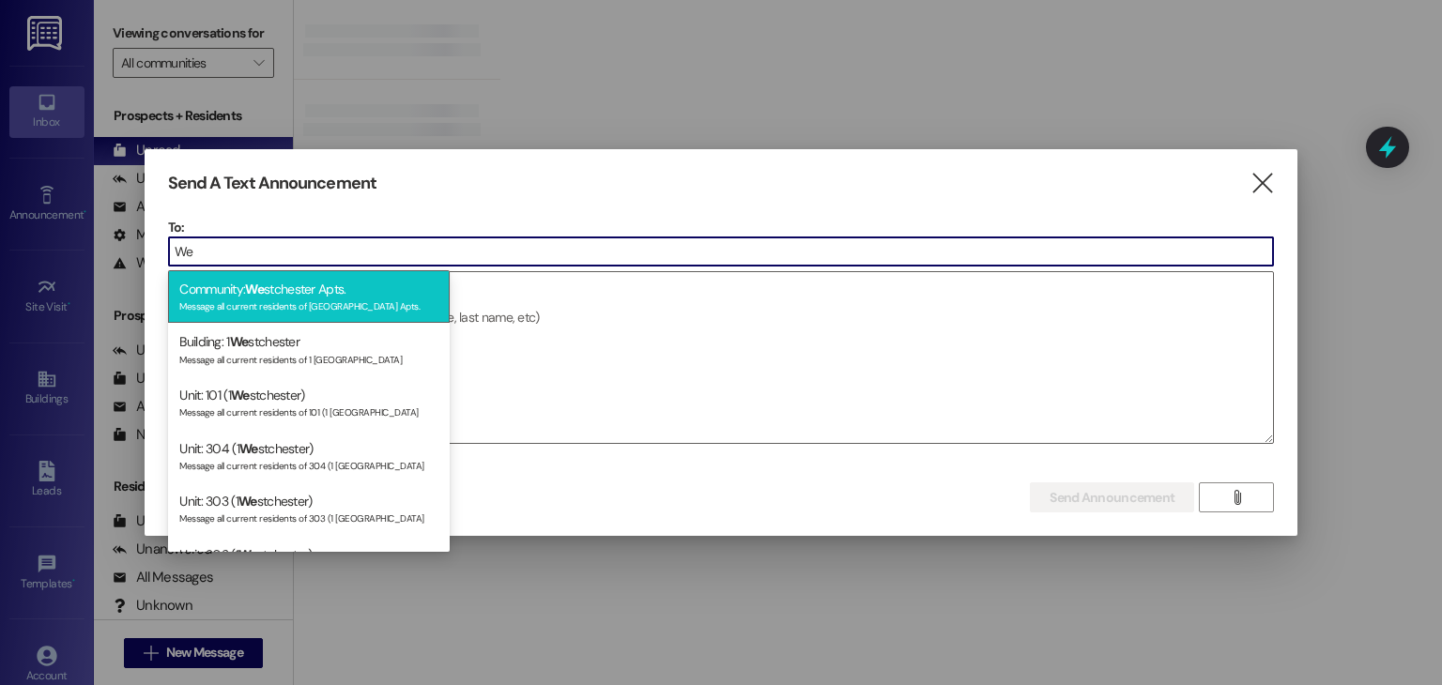
type input "We"
click at [295, 307] on div "Message all current residents of [GEOGRAPHIC_DATA] Apts." at bounding box center [308, 305] width 259 height 16
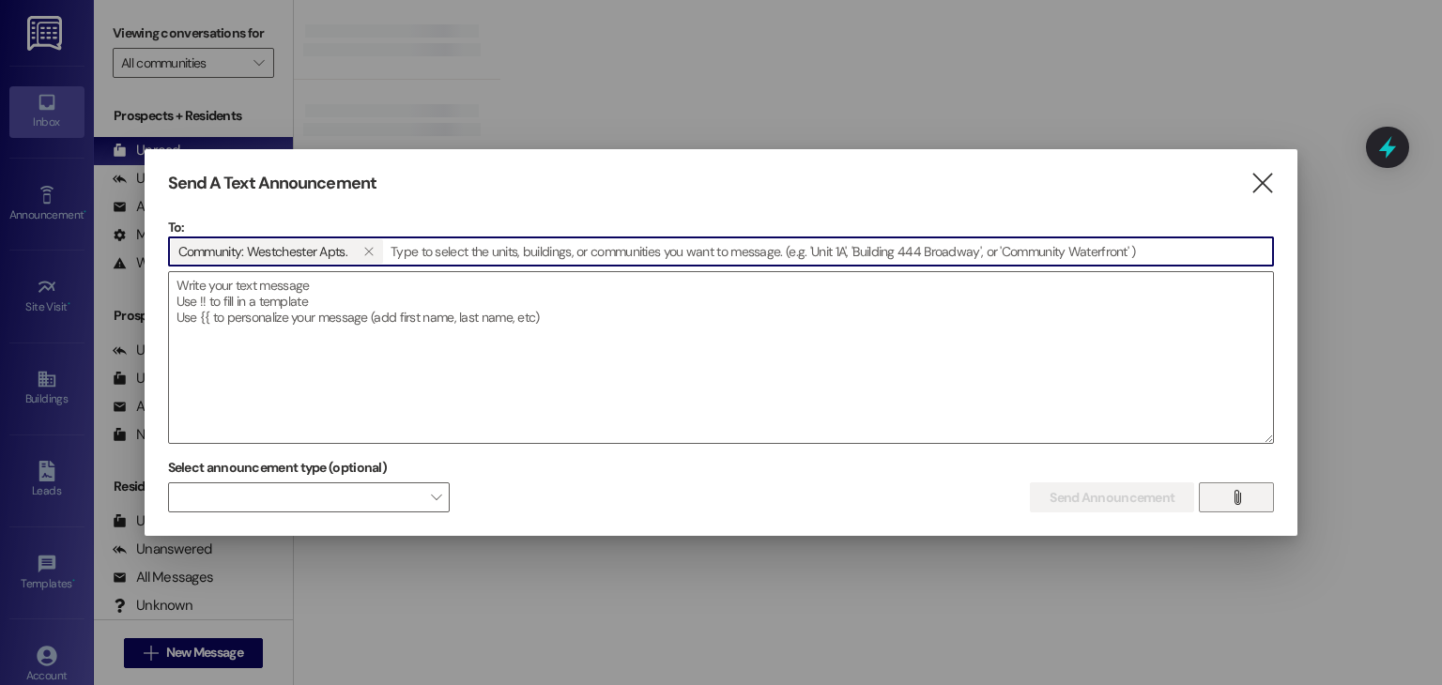
click at [1241, 493] on icon "" at bounding box center [1237, 497] width 14 height 15
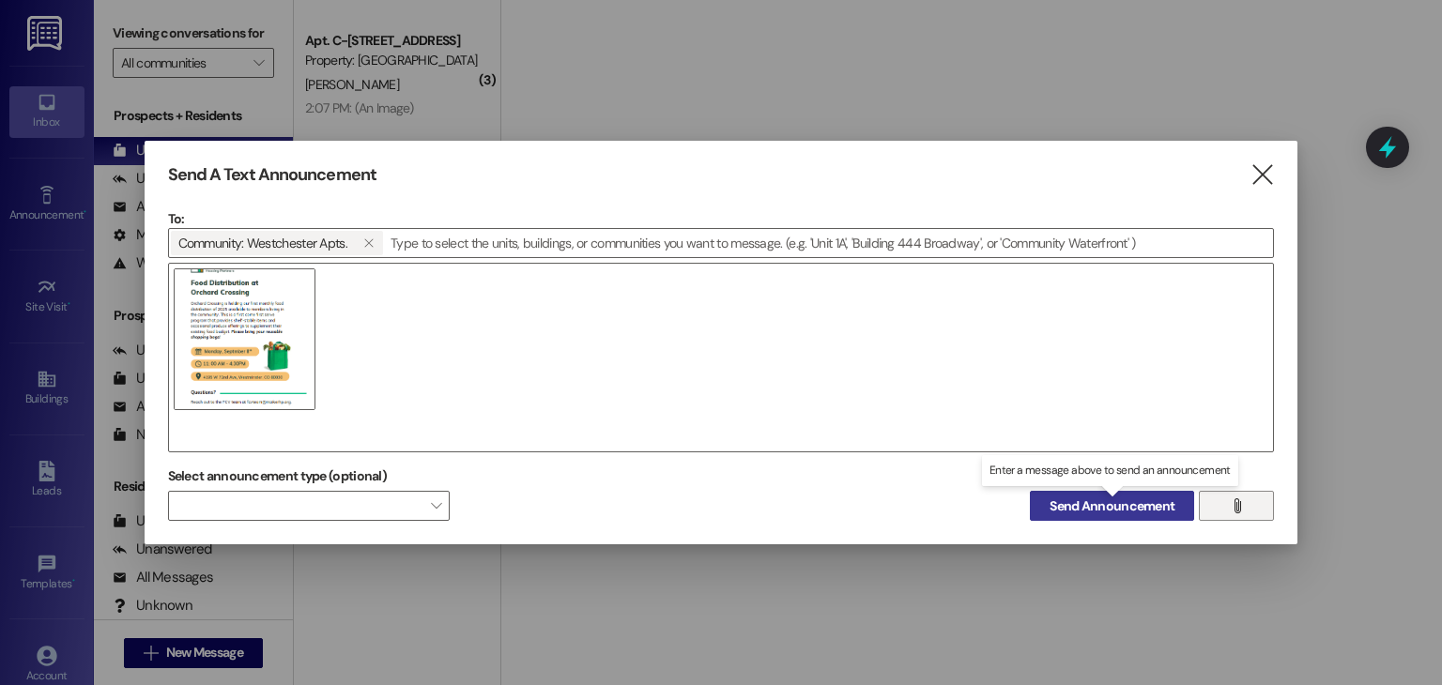
click at [1114, 509] on span "Send Announcement" at bounding box center [1112, 507] width 125 height 20
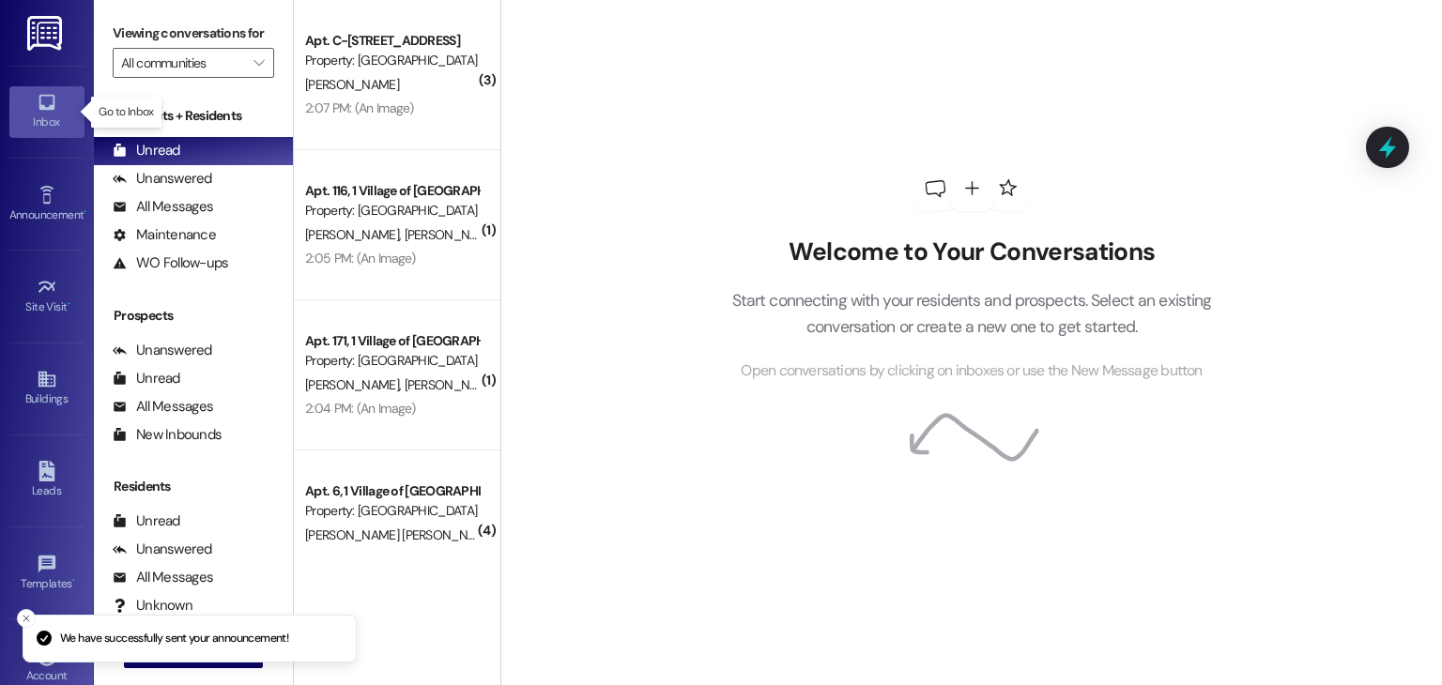
click at [53, 130] on div "Inbox" at bounding box center [47, 122] width 94 height 19
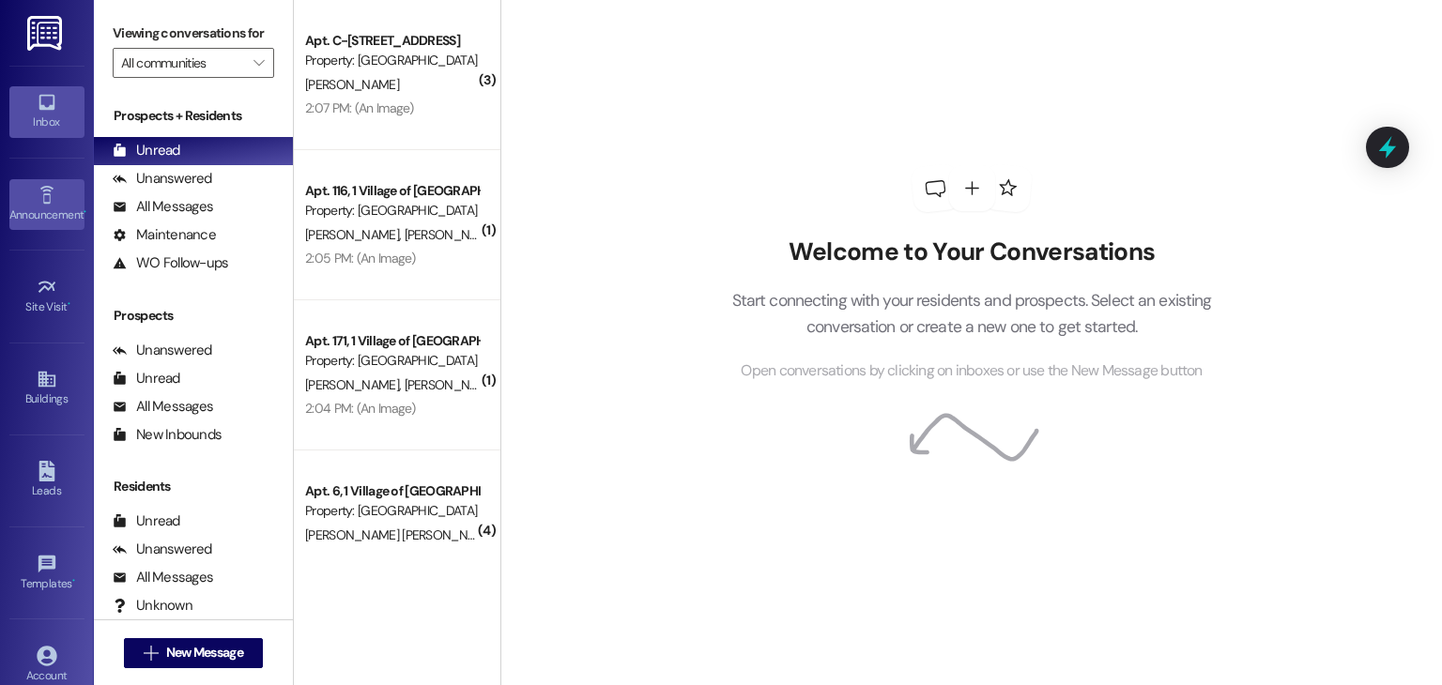
click at [46, 212] on div "Announcement •" at bounding box center [47, 215] width 94 height 19
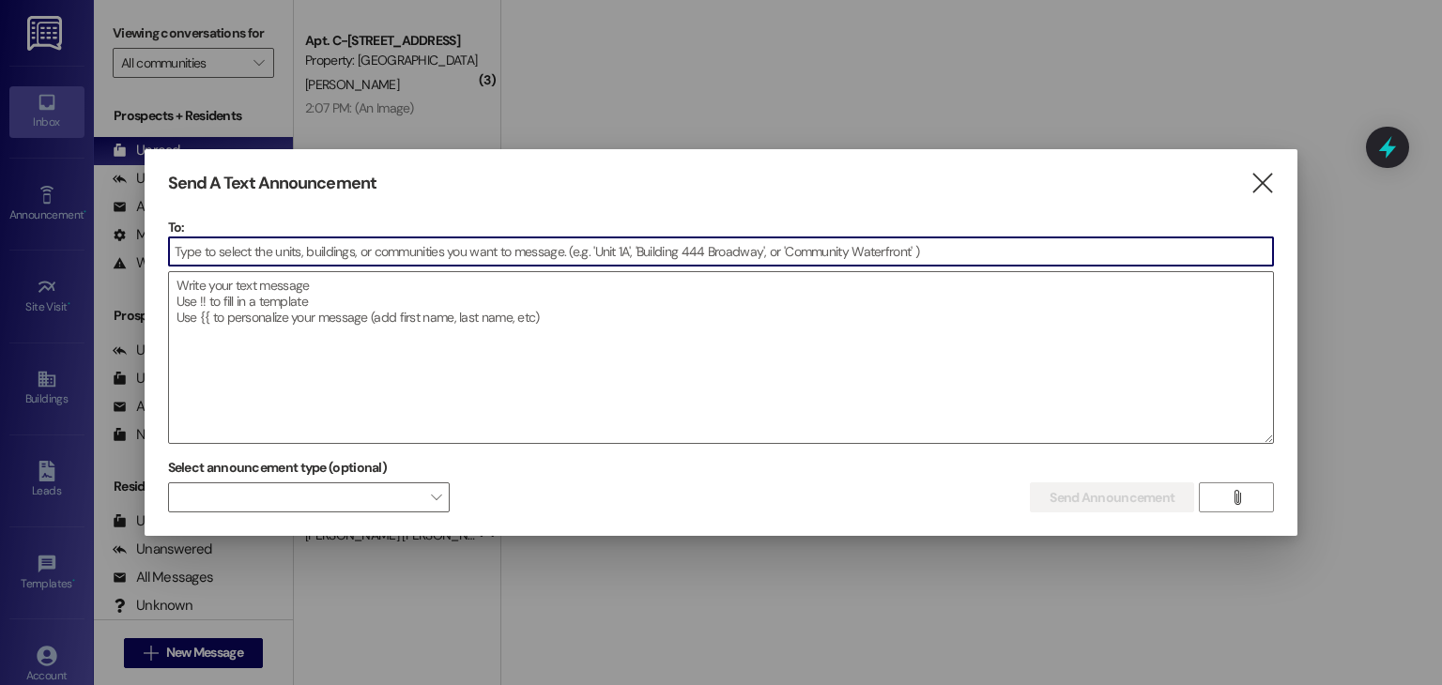
click at [604, 252] on input at bounding box center [721, 252] width 1105 height 28
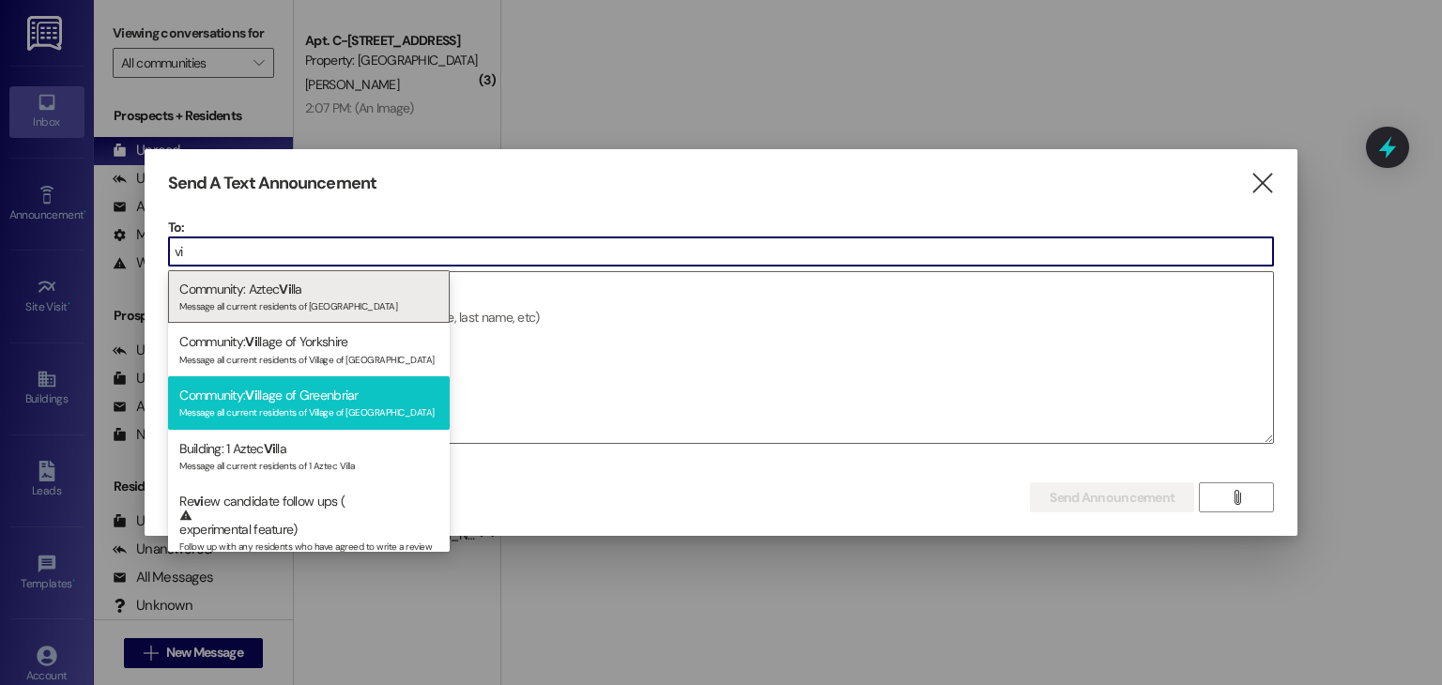
type input "vi"
click at [358, 380] on div "Community: Vi llage of [GEOGRAPHIC_DATA] Message all current residents of Villa…" at bounding box center [309, 403] width 282 height 54
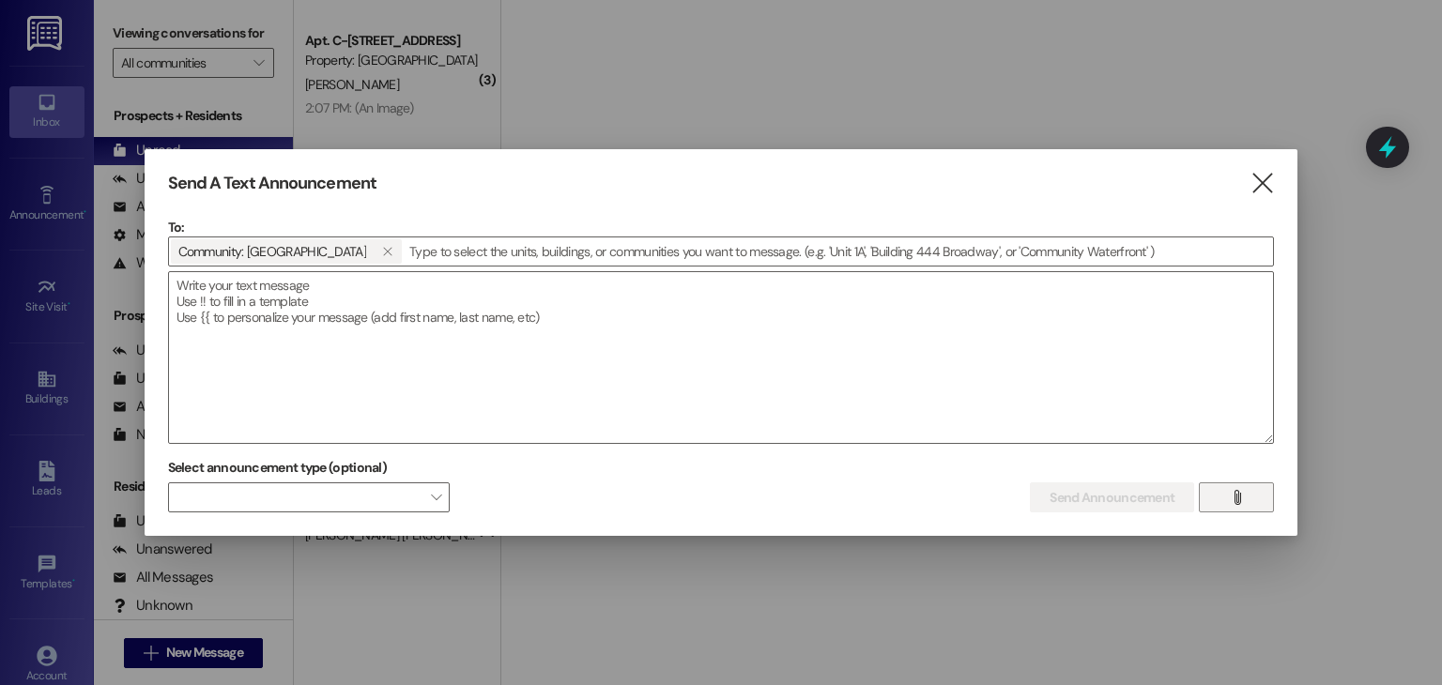
click at [1224, 502] on button "" at bounding box center [1236, 498] width 75 height 30
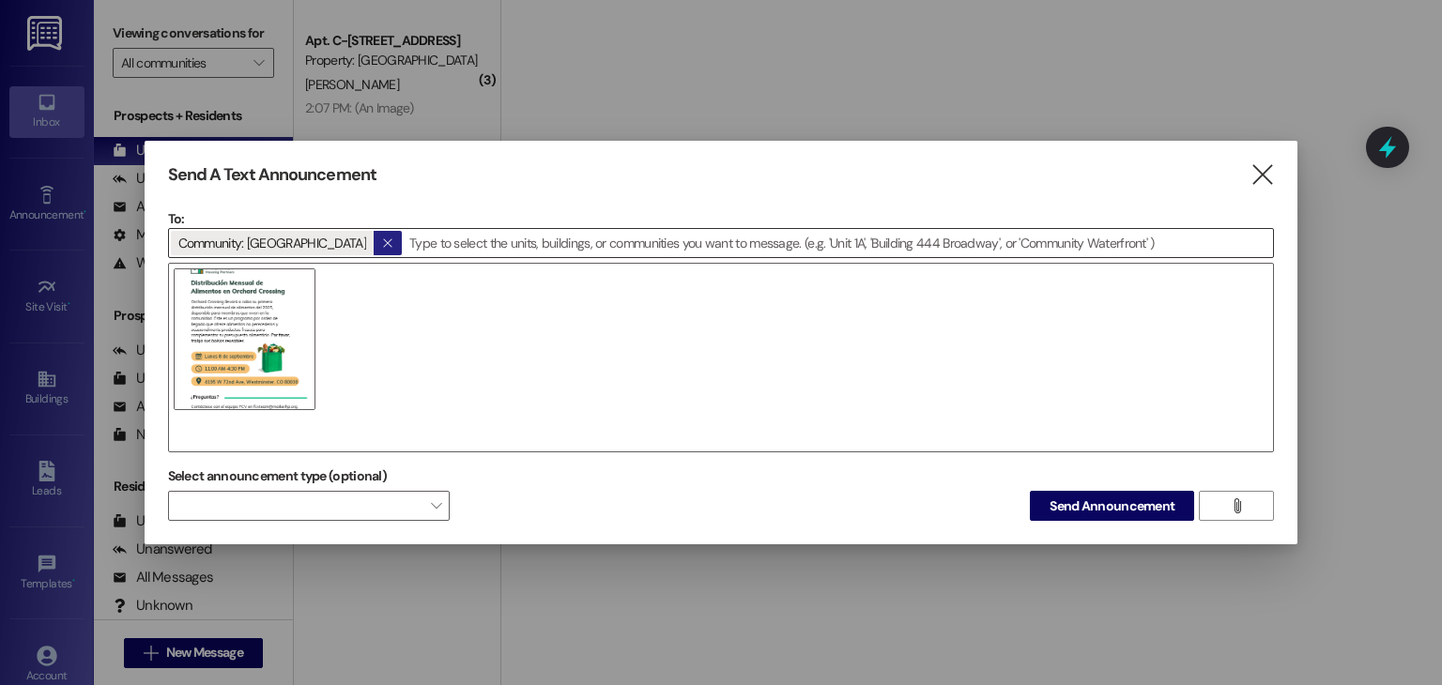
click at [382, 239] on icon "" at bounding box center [387, 243] width 10 height 15
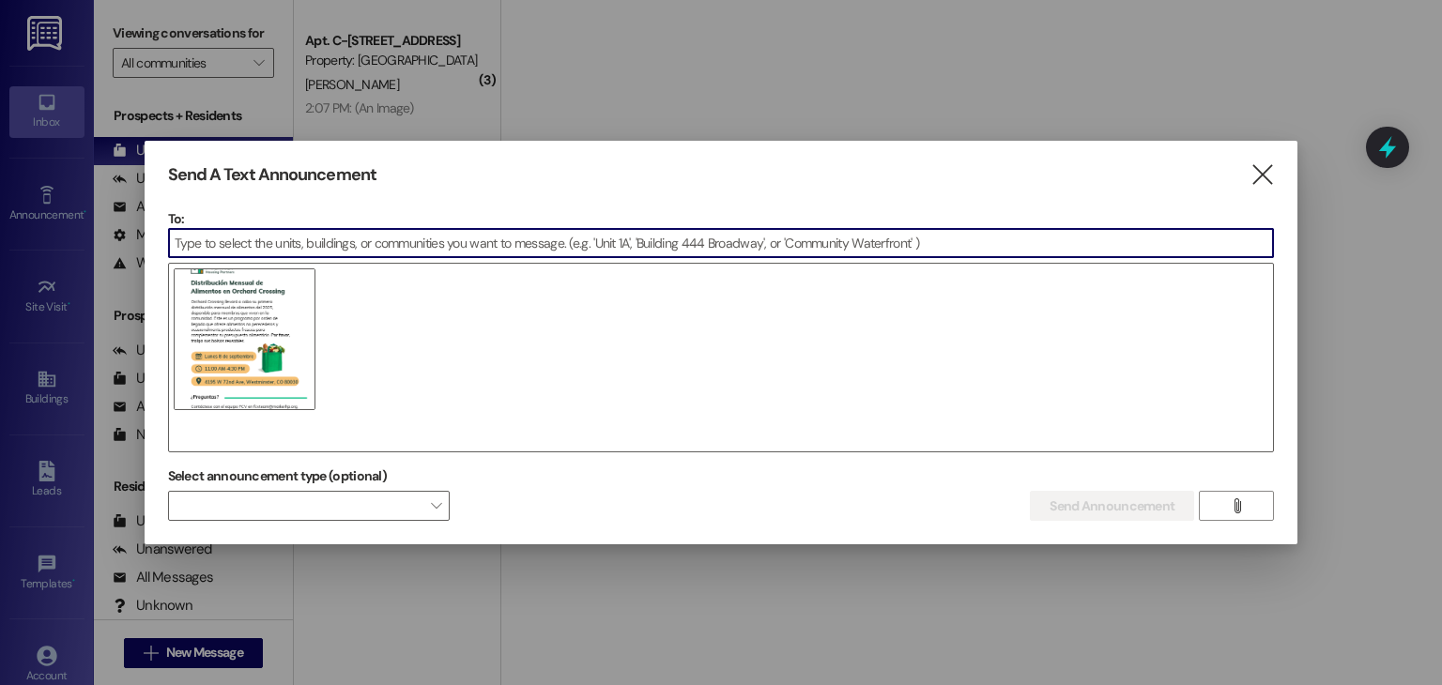
click at [380, 239] on input at bounding box center [721, 243] width 1105 height 28
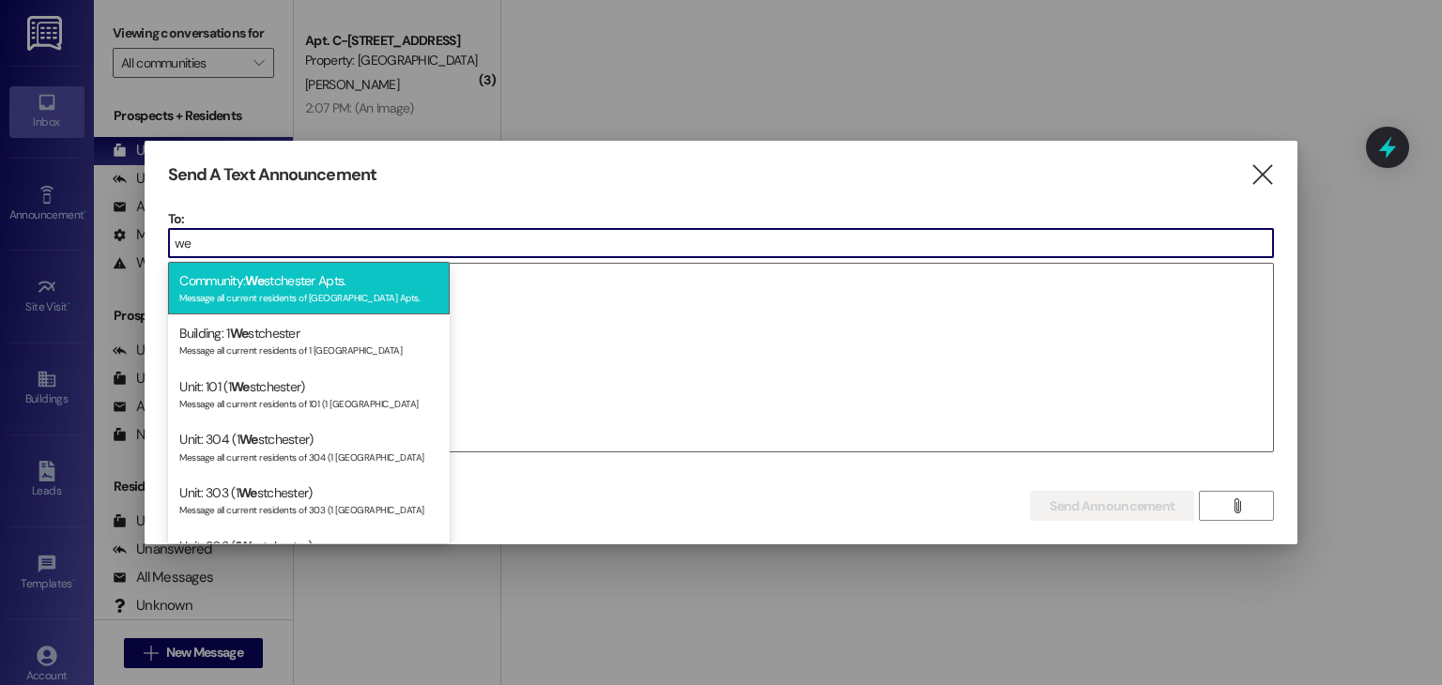
type input "we"
click at [367, 283] on div "Community: We stchester Apts. Message all current residents of [GEOGRAPHIC_DATA…" at bounding box center [309, 289] width 282 height 54
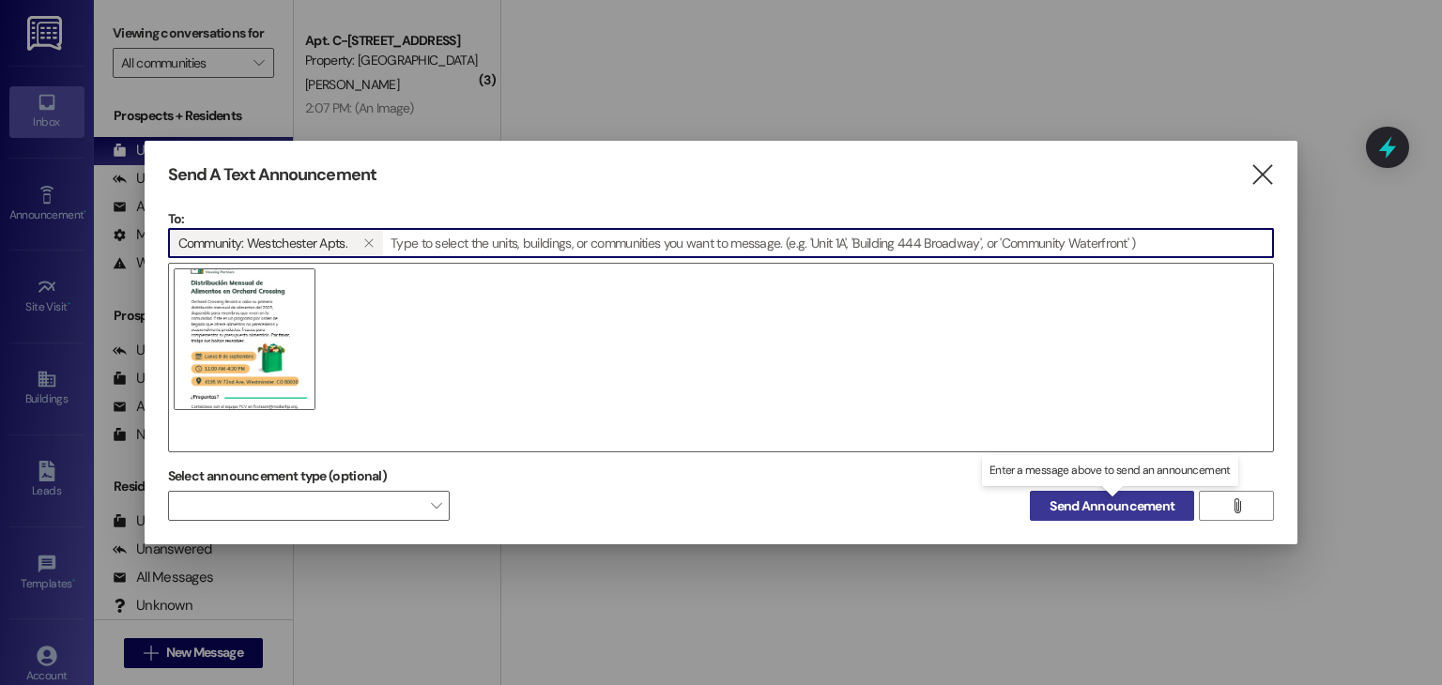
click at [1164, 512] on span "Send Announcement" at bounding box center [1112, 507] width 125 height 20
